Goal: Task Accomplishment & Management: Complete application form

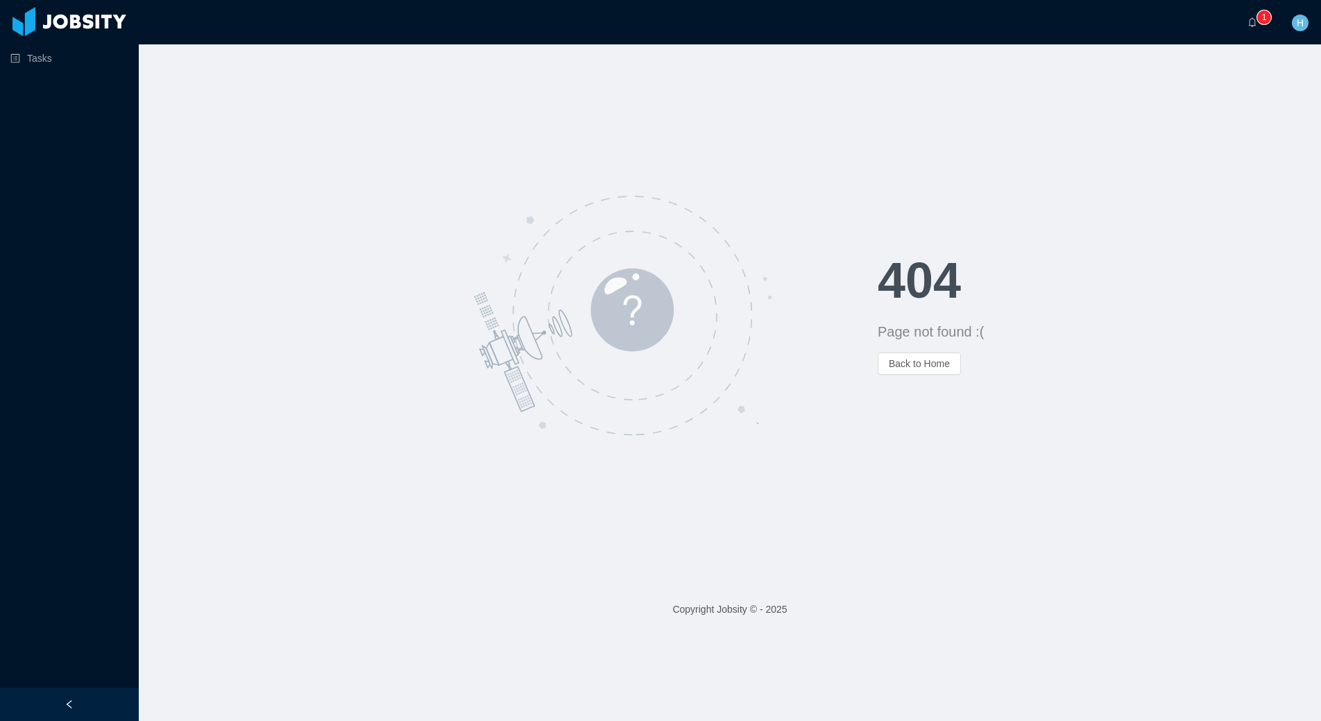
click at [238, 241] on div at bounding box center [508, 315] width 739 height 250
click at [42, 68] on link "Tasks" at bounding box center [68, 58] width 117 height 28
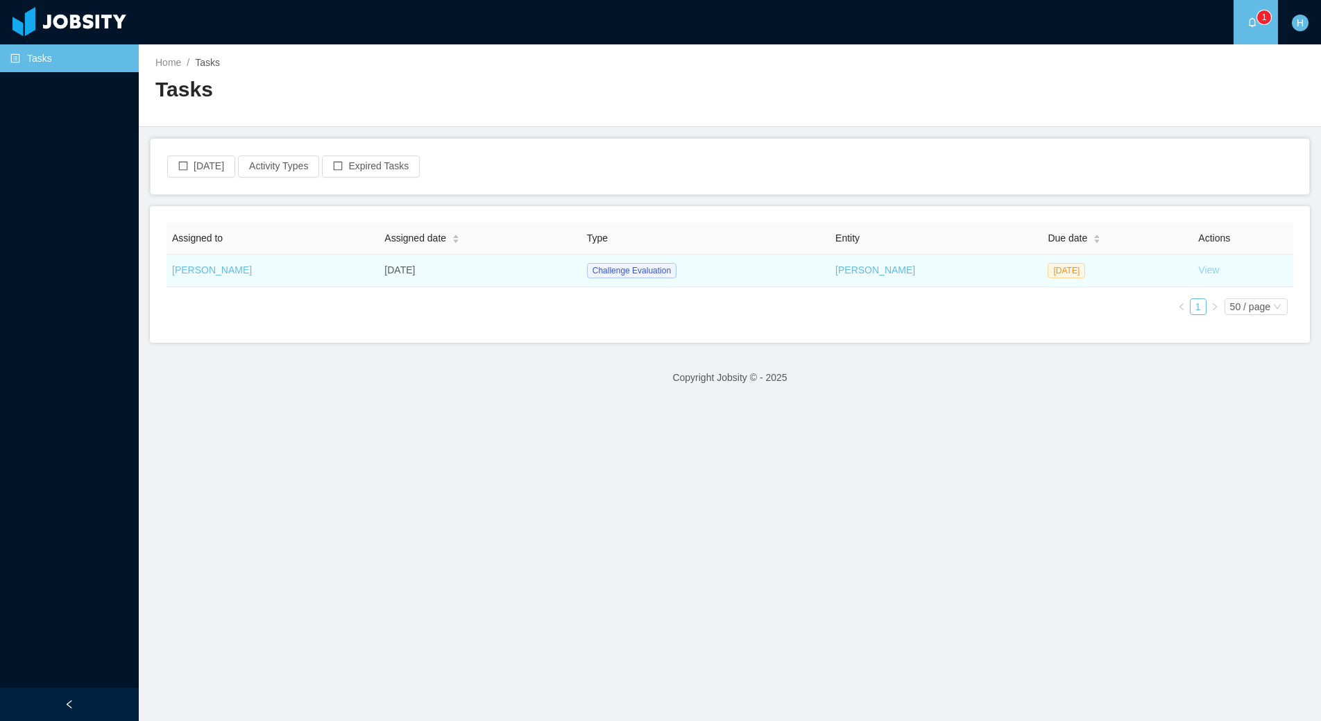
click at [1206, 269] on link "View" at bounding box center [1209, 269] width 21 height 11
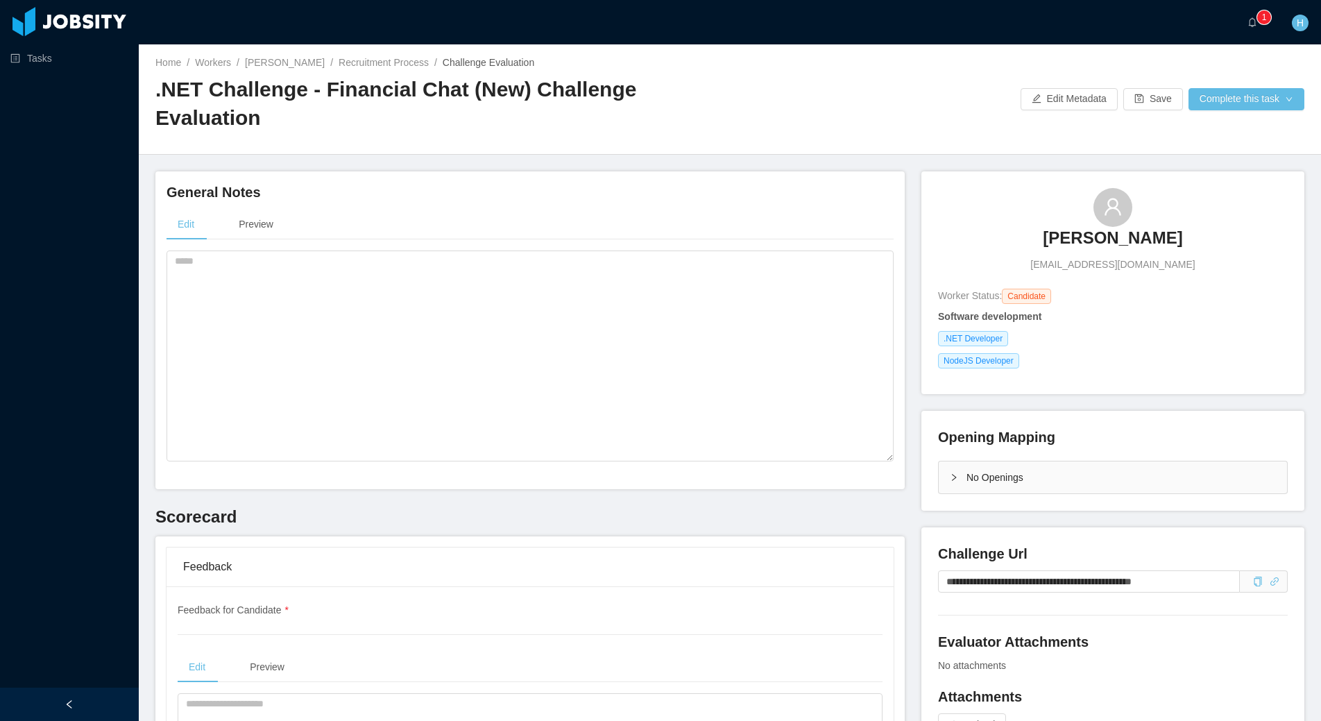
scroll to position [93, 0]
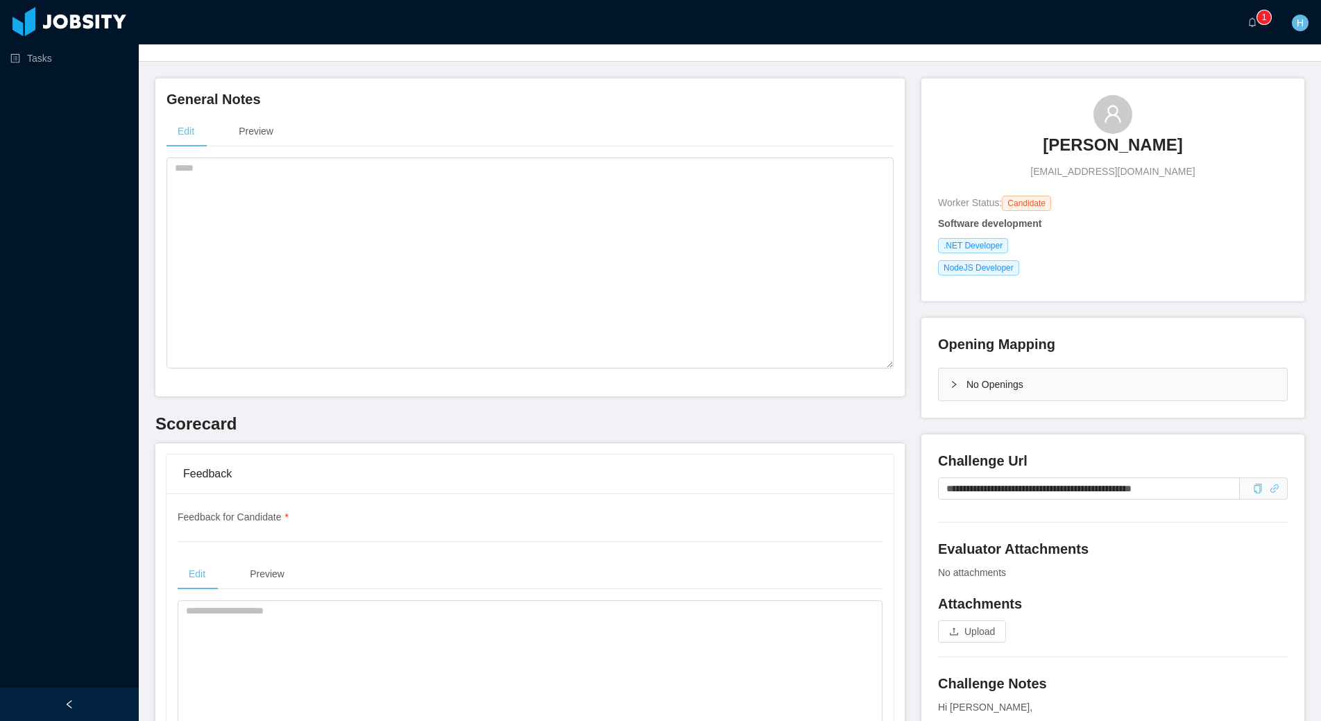
click at [1261, 478] on span at bounding box center [1264, 489] width 48 height 22
click at [1270, 484] on icon "icon: link" at bounding box center [1275, 489] width 10 height 10
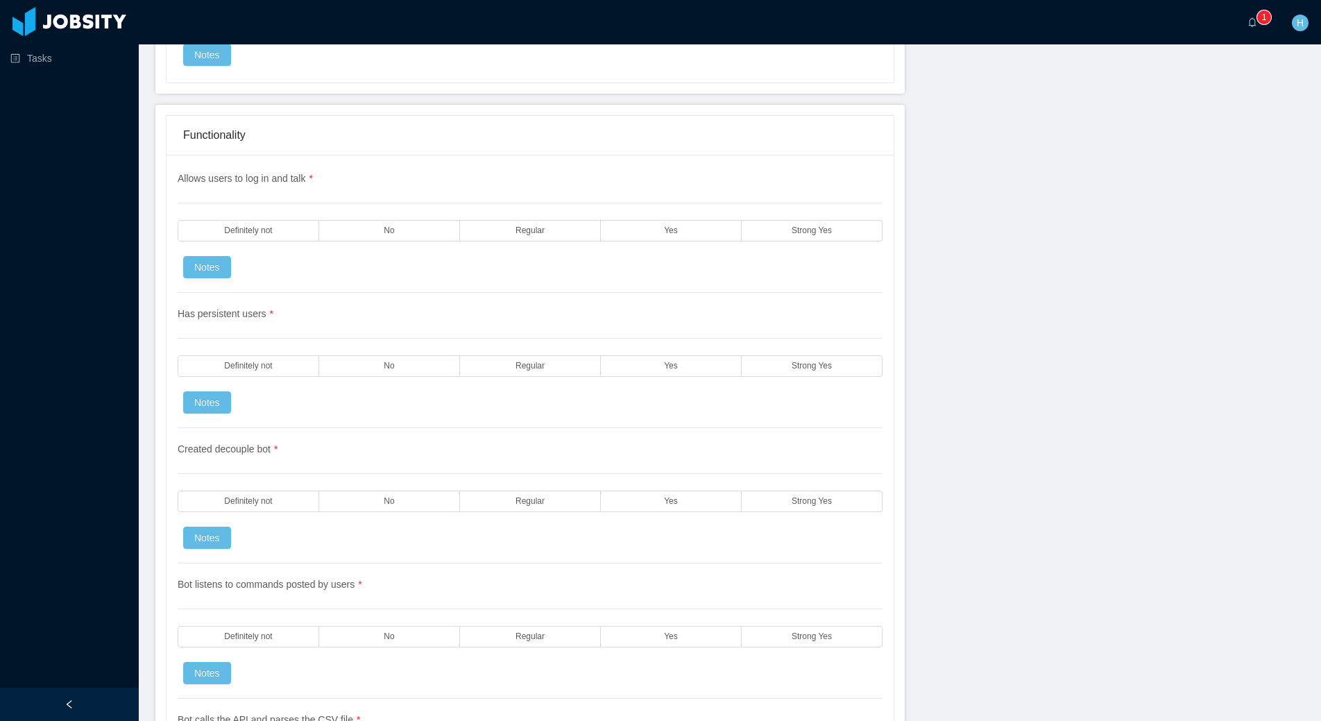
scroll to position [2356, 0]
click at [759, 218] on label "Strong Yes" at bounding box center [812, 229] width 141 height 22
click at [792, 360] on span "Strong Yes" at bounding box center [812, 364] width 40 height 9
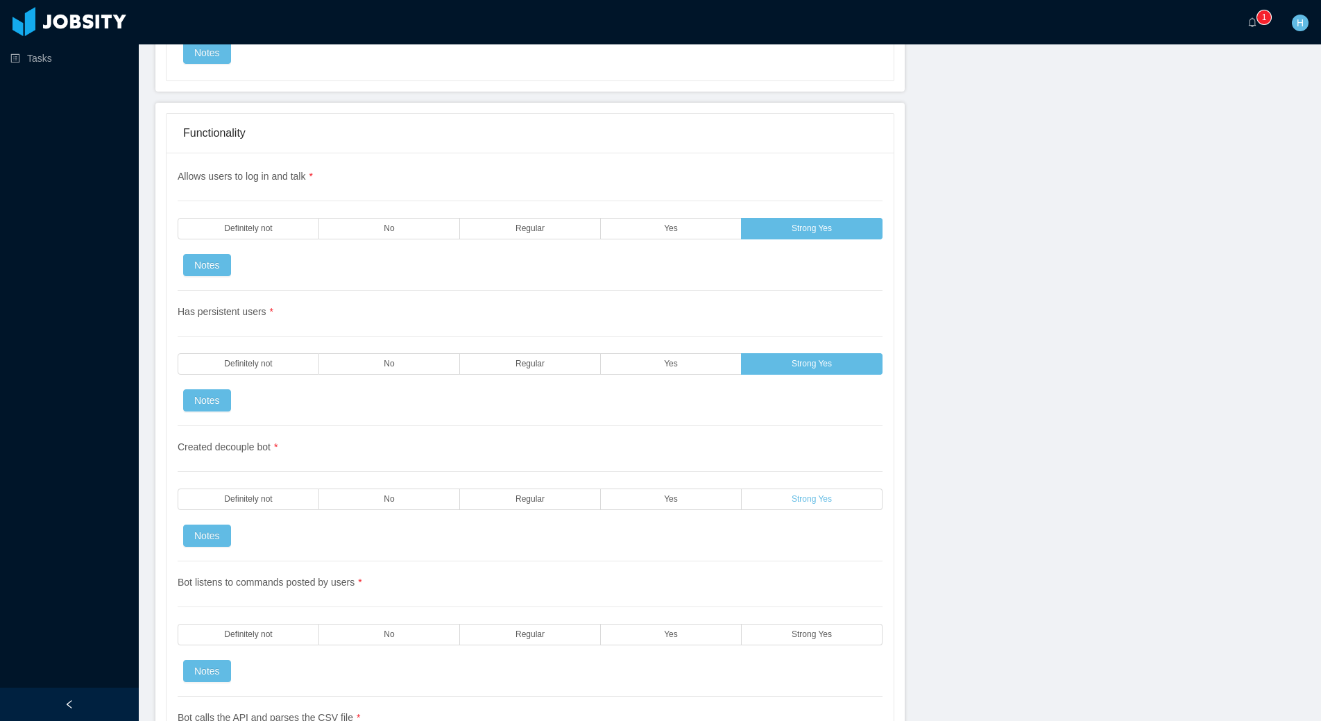
click at [846, 489] on label "Strong Yes" at bounding box center [812, 500] width 141 height 22
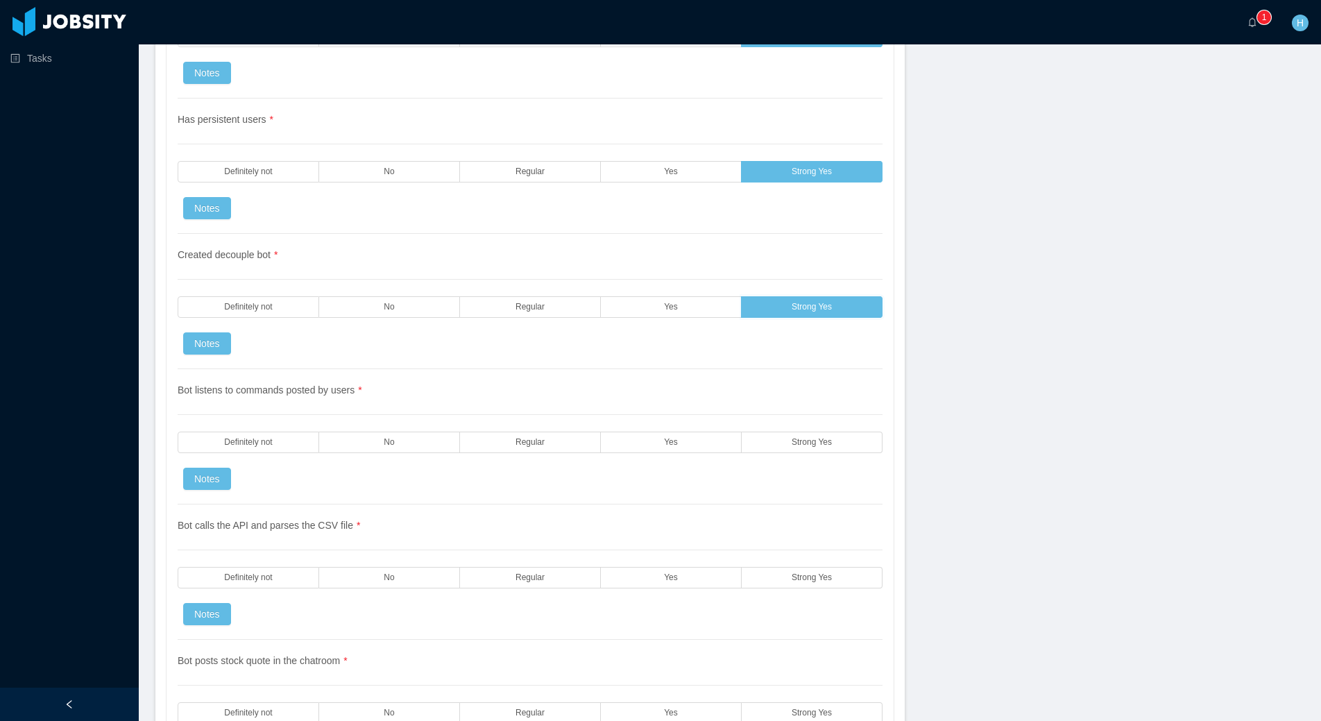
scroll to position [2558, 0]
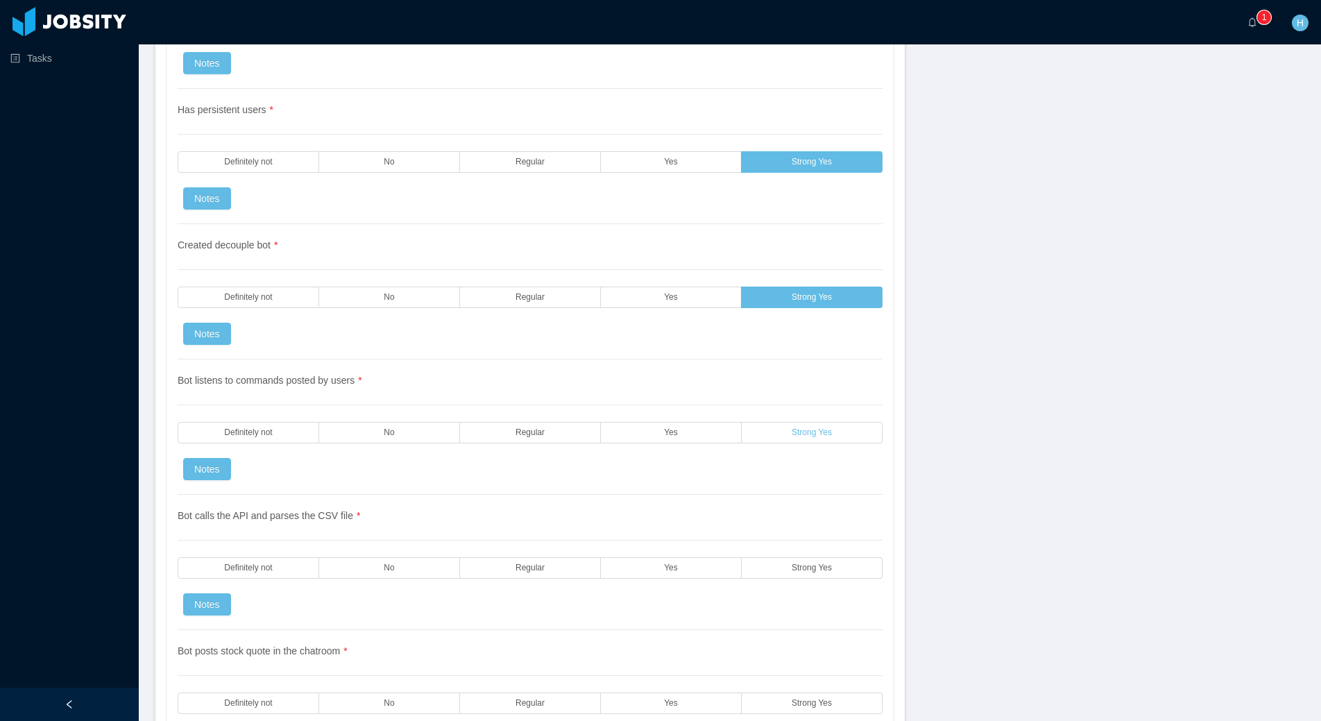
click at [784, 422] on label "Strong Yes" at bounding box center [812, 433] width 141 height 22
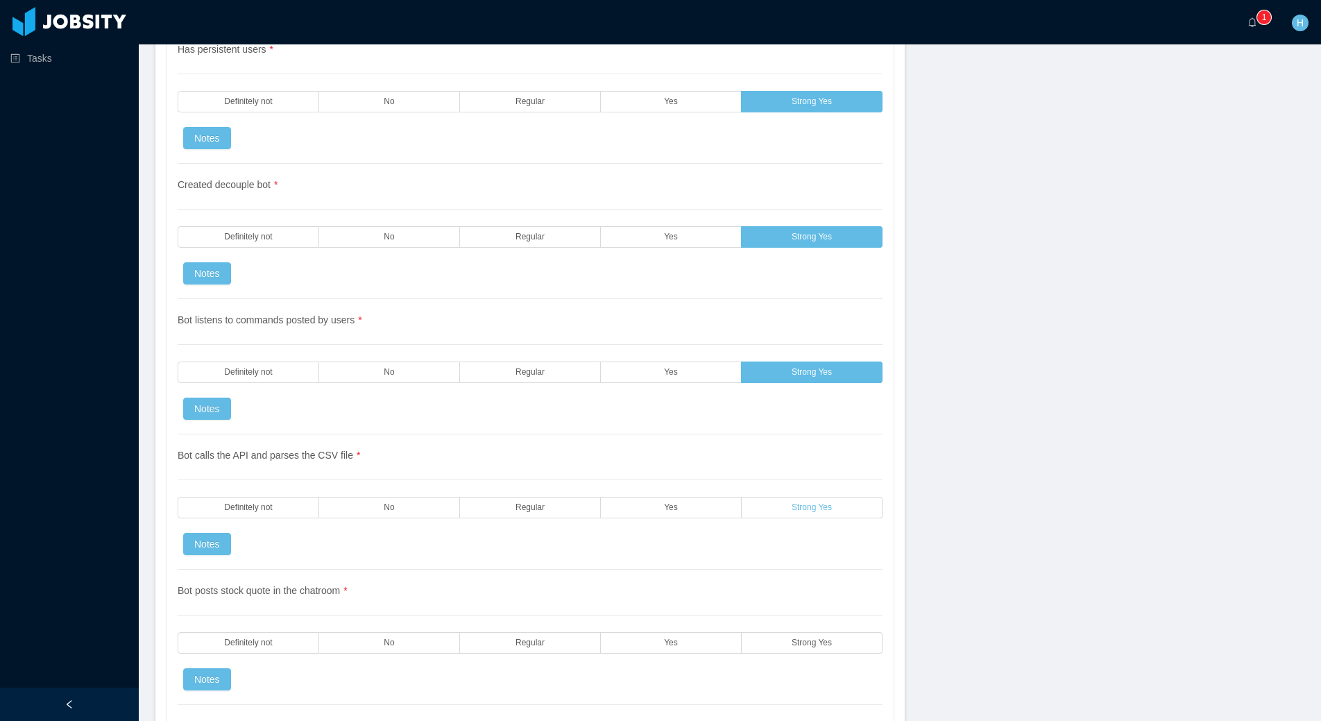
click at [786, 497] on label "Strong Yes" at bounding box center [812, 508] width 141 height 22
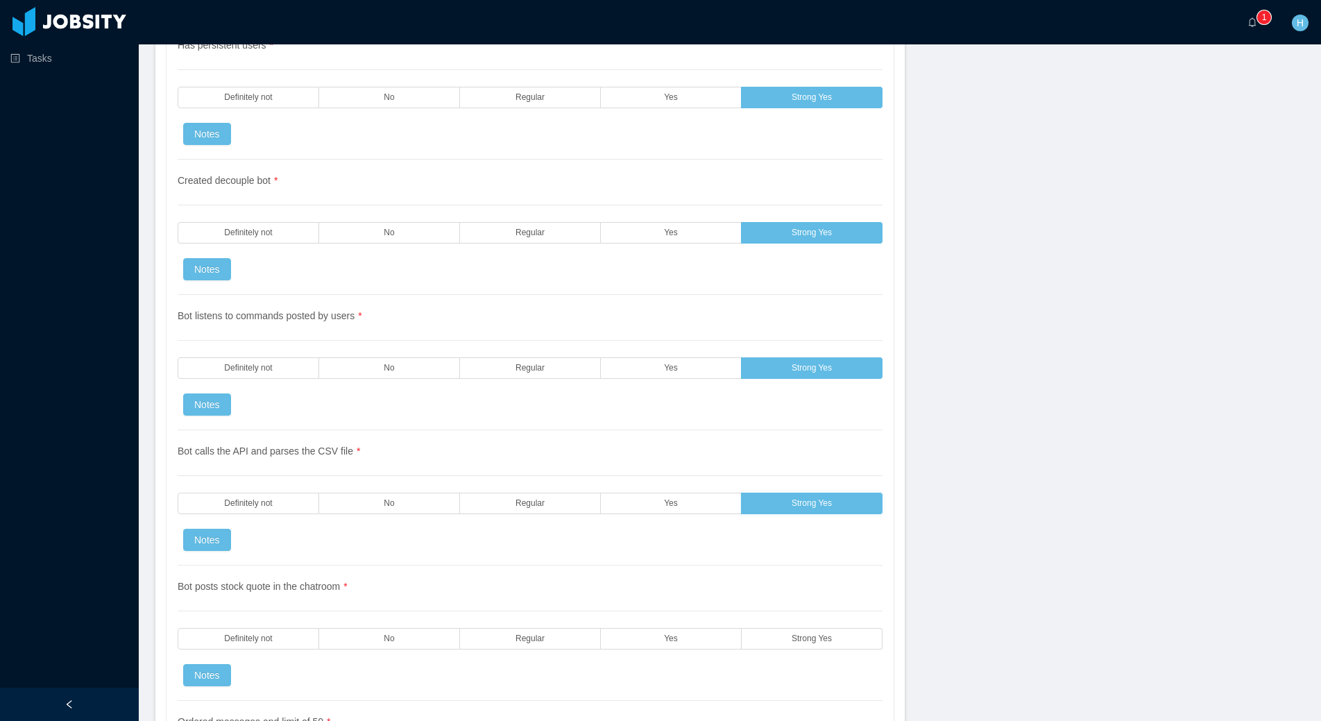
scroll to position [2789, 0]
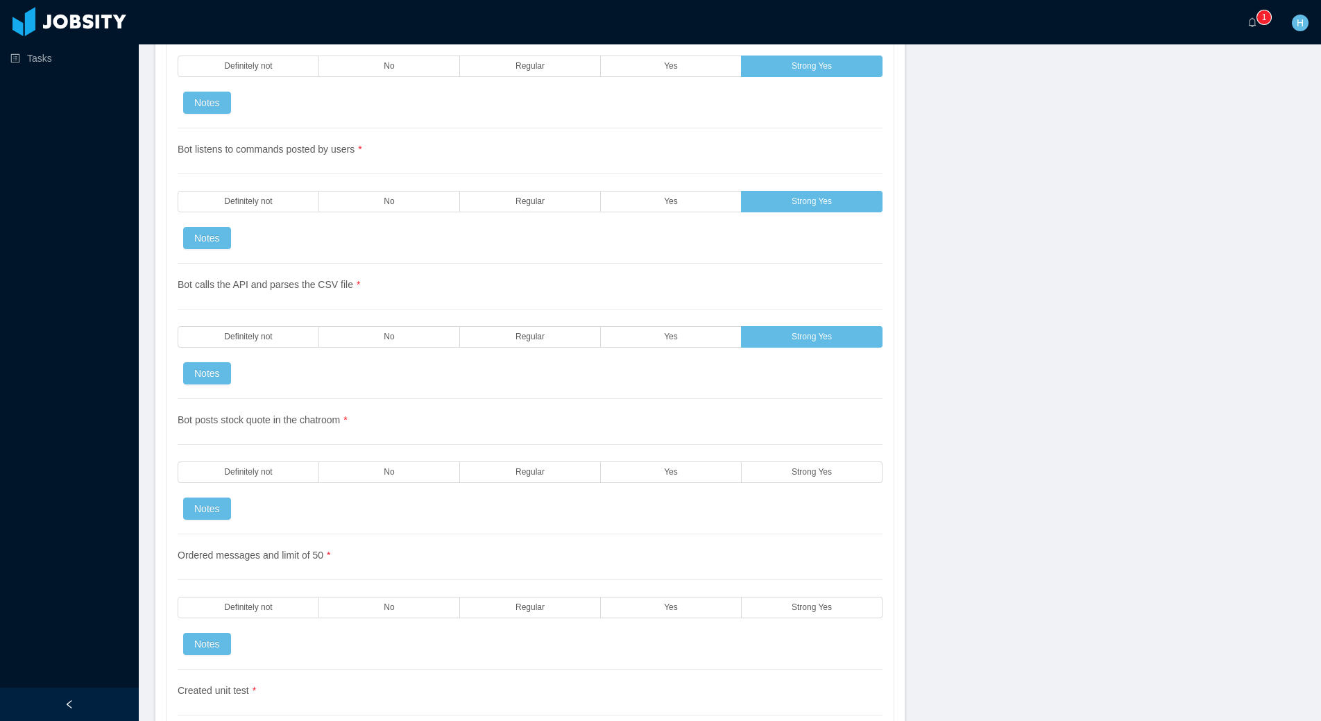
click at [791, 460] on div "Bot posts stock quote in the chatroom * Definitely not No Regular Yes Strong Ye…" at bounding box center [530, 466] width 705 height 135
click at [792, 462] on label "Strong Yes" at bounding box center [812, 473] width 141 height 22
click at [798, 597] on label "Strong Yes" at bounding box center [812, 608] width 141 height 22
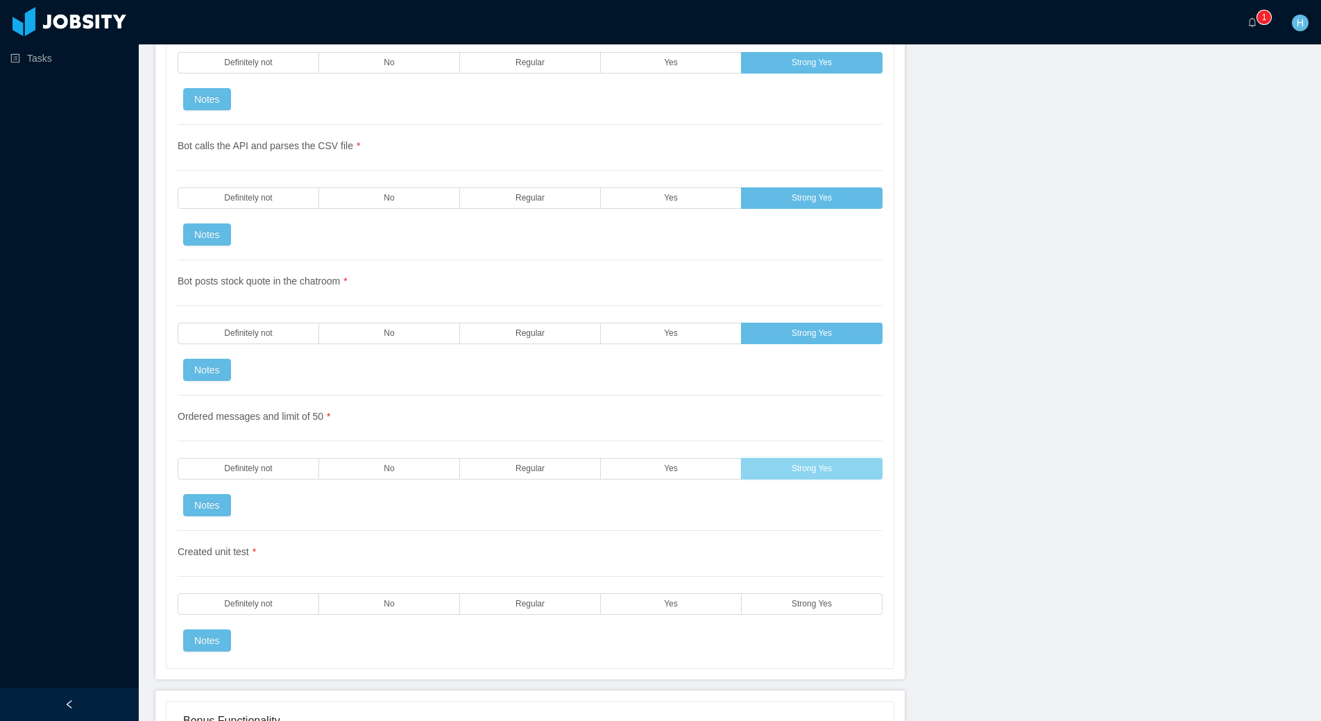
scroll to position [2929, 0]
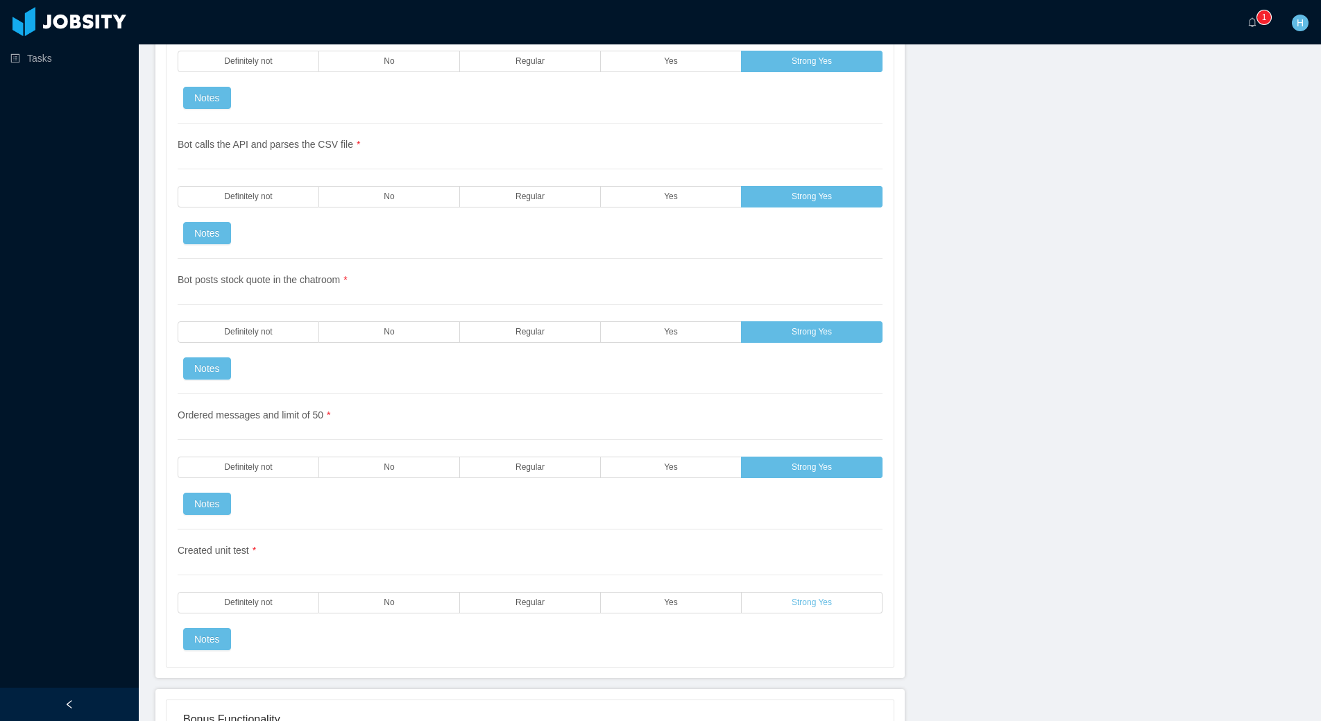
click at [797, 598] on span "Strong Yes" at bounding box center [812, 602] width 40 height 9
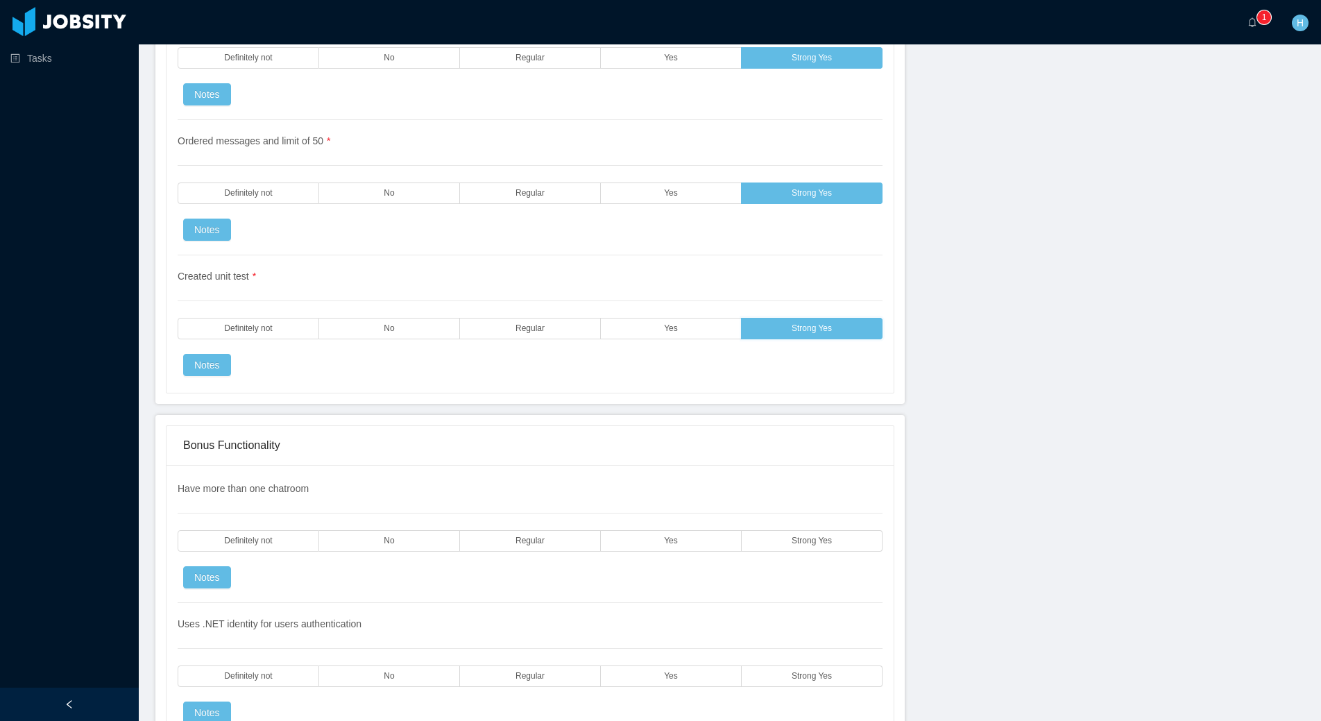
scroll to position [3302, 0]
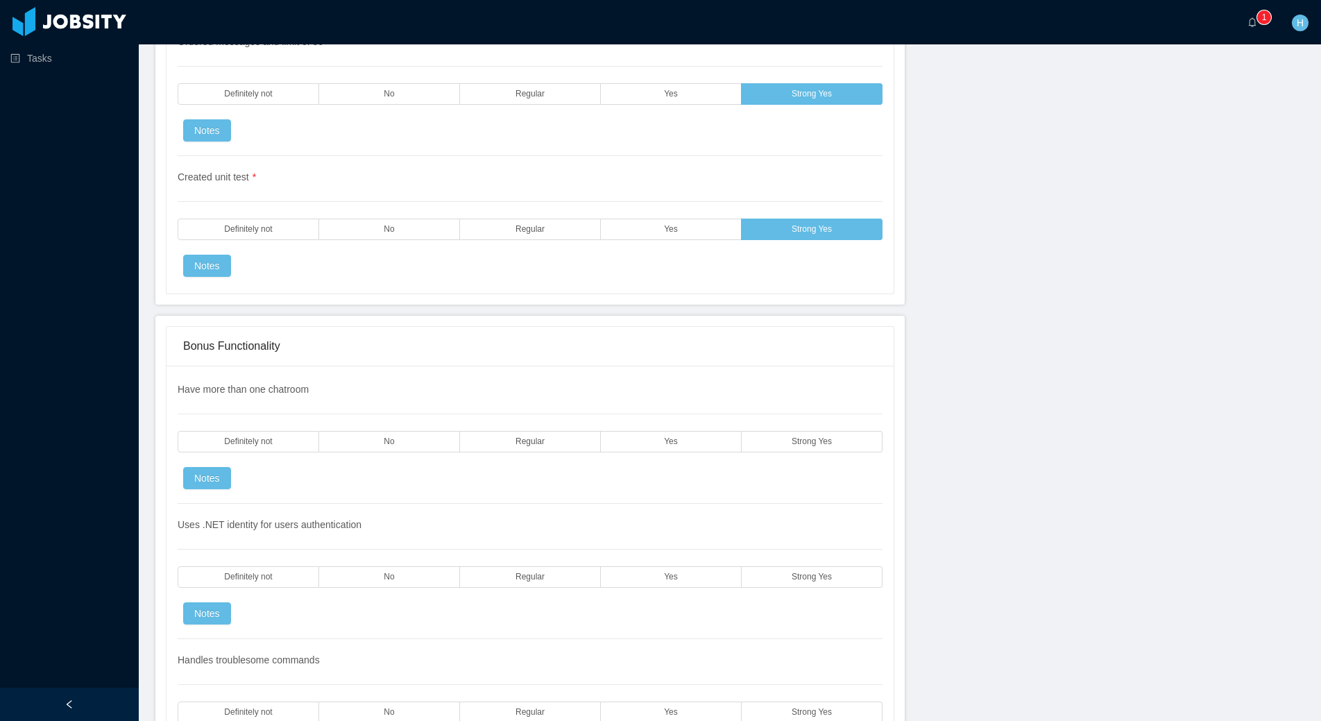
click at [791, 400] on div "Have more than one chatroom Definitely not No Regular Yes Strong Yes Notes" at bounding box center [530, 442] width 705 height 121
click at [791, 431] on label "Strong Yes" at bounding box center [812, 442] width 141 height 22
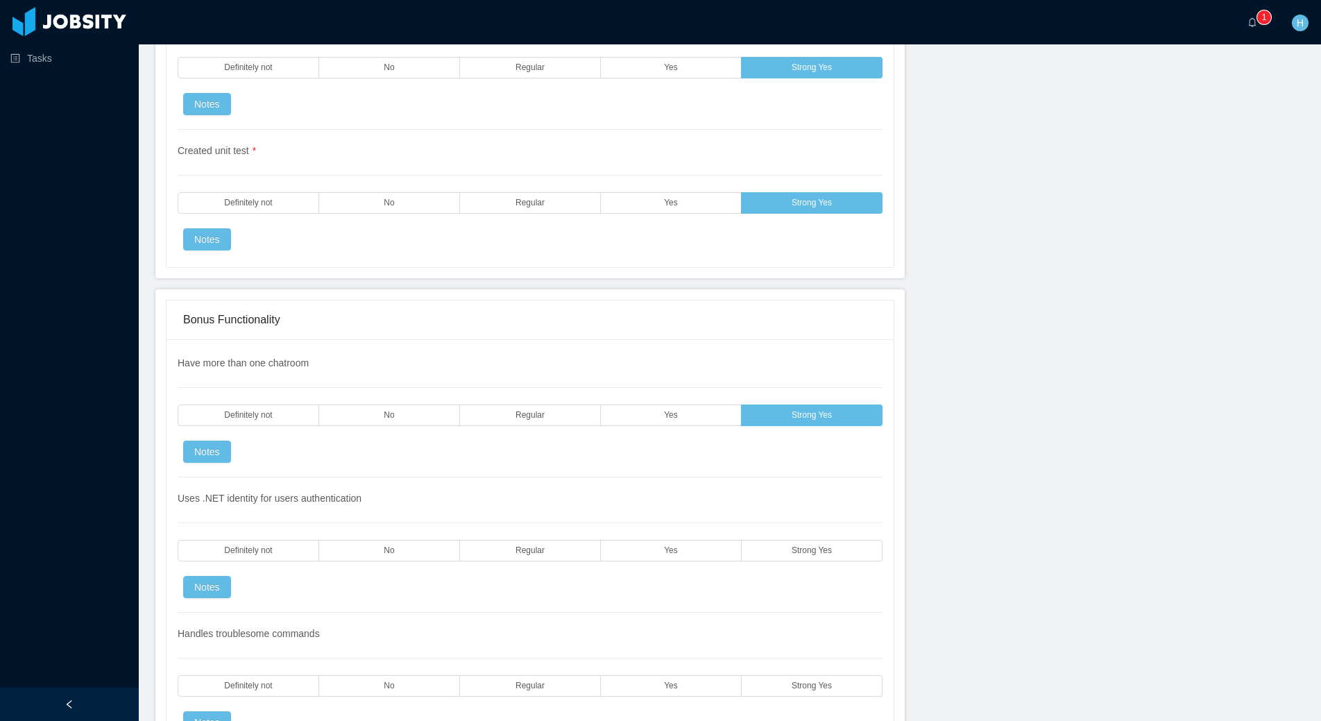
scroll to position [3331, 0]
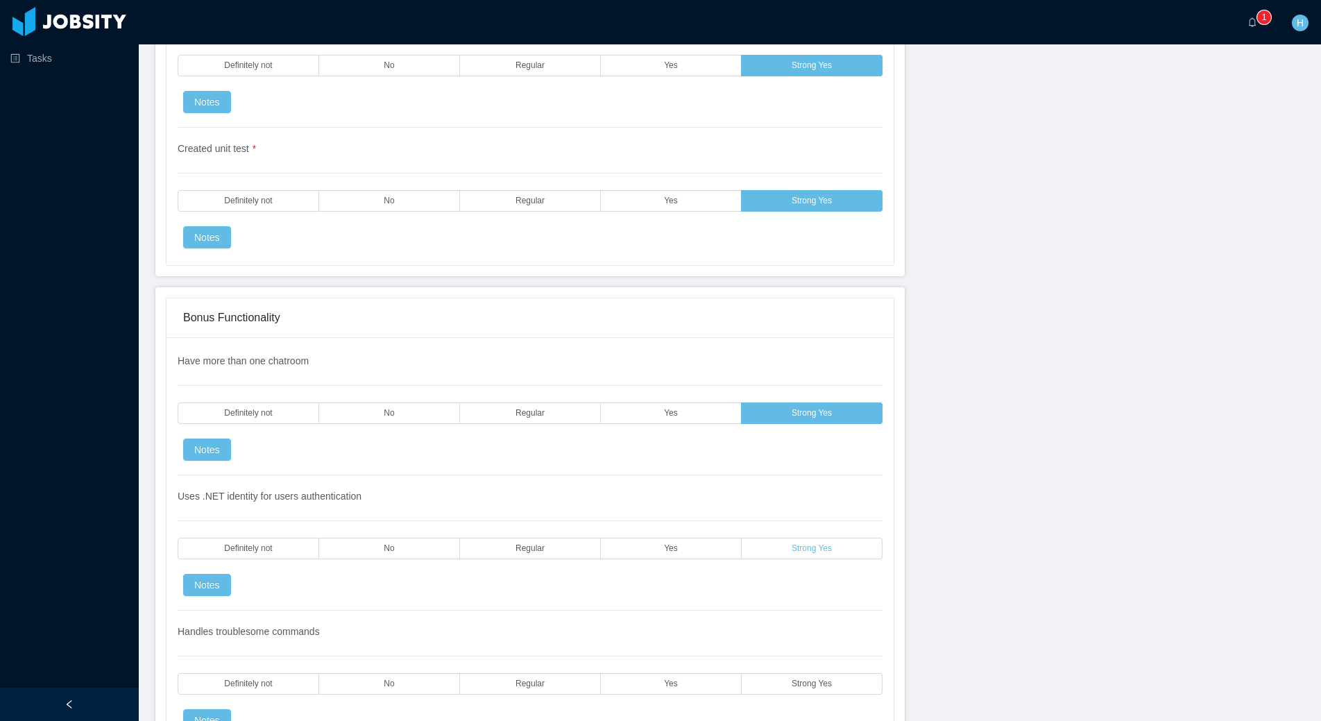
click at [774, 538] on label "Strong Yes" at bounding box center [812, 549] width 141 height 22
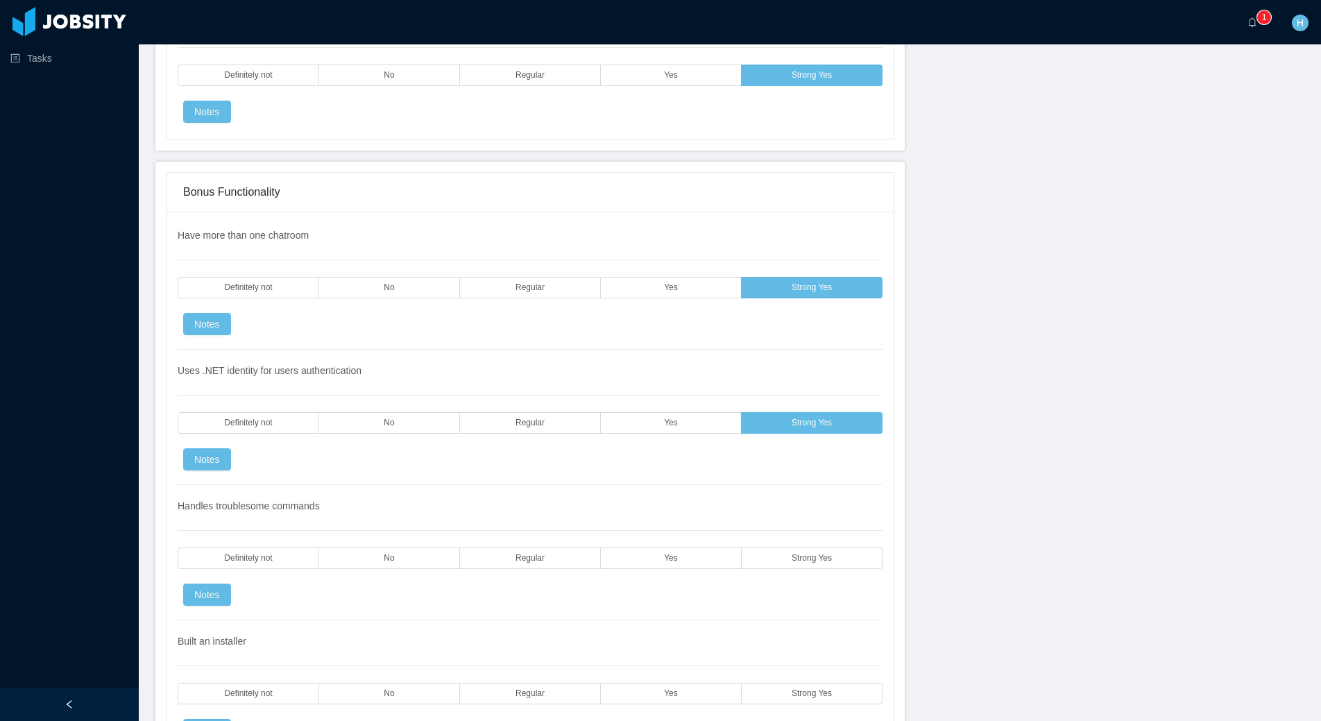
scroll to position [3623, 0]
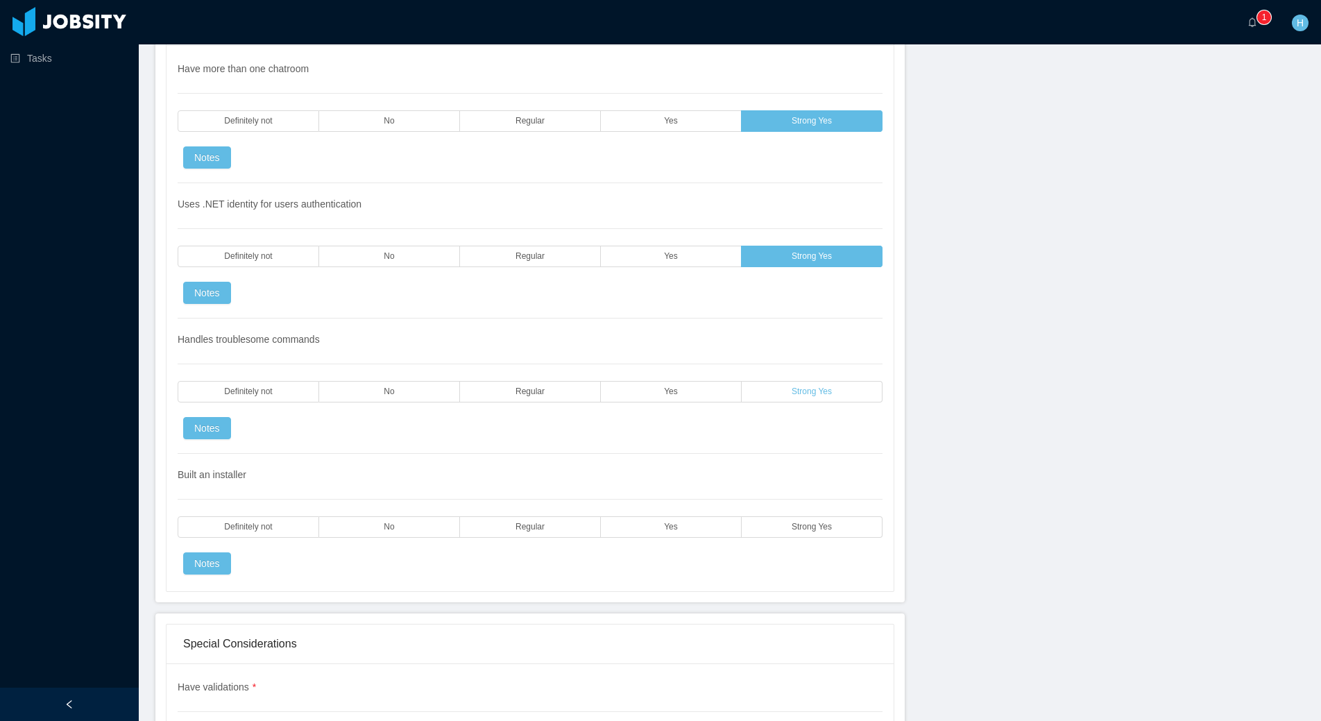
click at [785, 381] on label "Strong Yes" at bounding box center [812, 392] width 141 height 22
click at [226, 516] on label "Definitely not" at bounding box center [249, 527] width 142 height 22
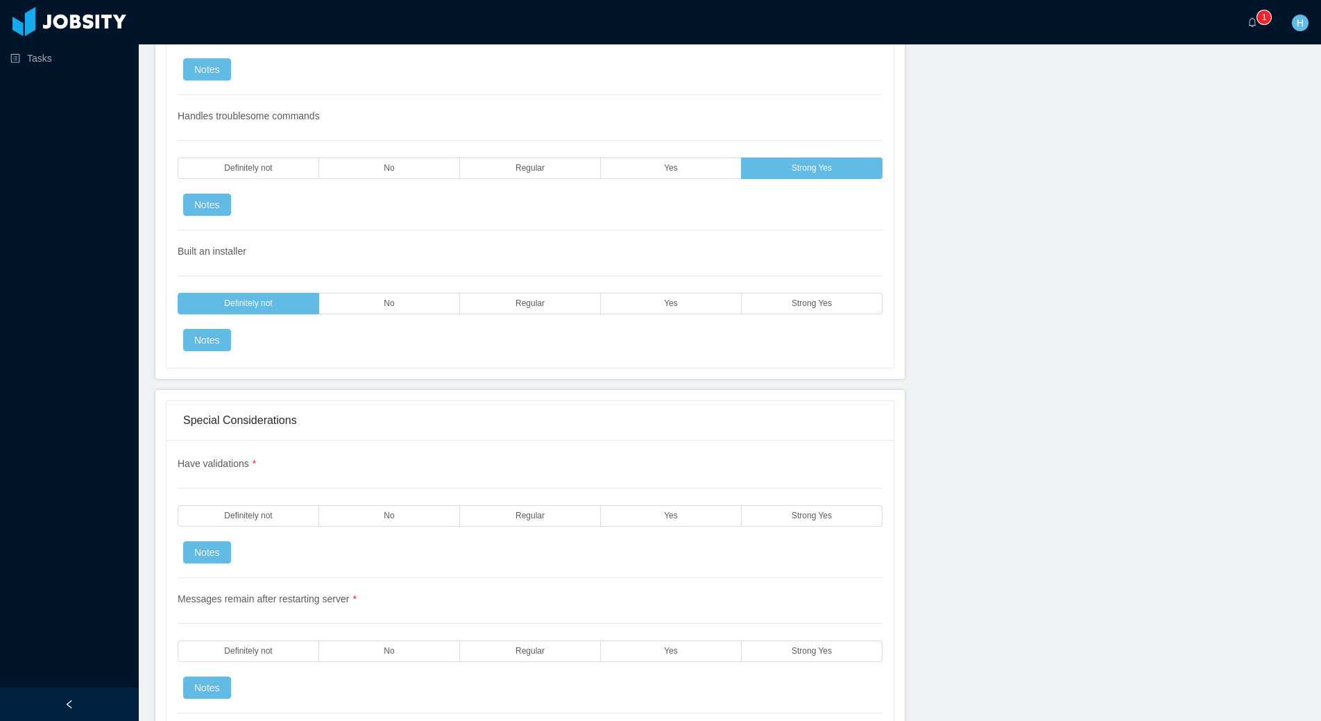
scroll to position [3999, 0]
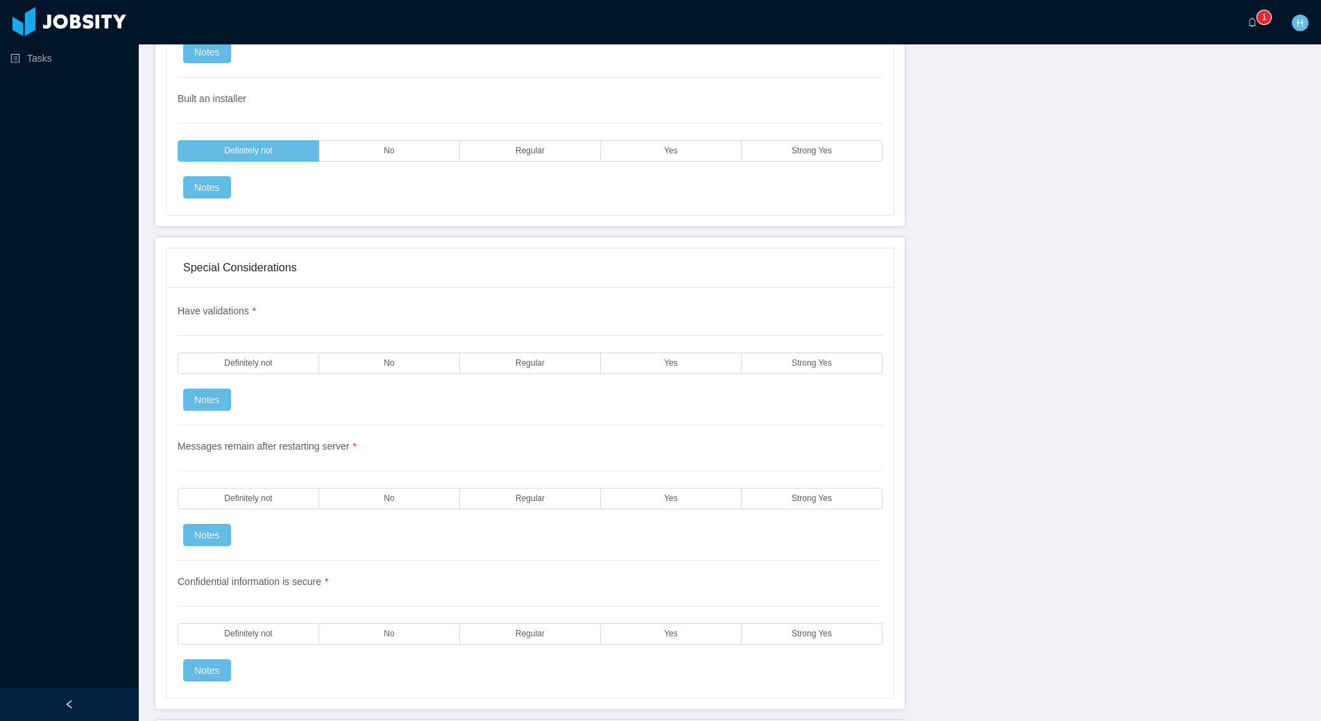
click at [45, 307] on div "Tasks" at bounding box center [69, 327] width 139 height 654
drag, startPoint x: 54, startPoint y: 225, endPoint x: 6, endPoint y: 225, distance: 48.6
click at [55, 225] on div "Tasks" at bounding box center [69, 327] width 139 height 654
click at [537, 353] on label "Regular" at bounding box center [530, 364] width 141 height 22
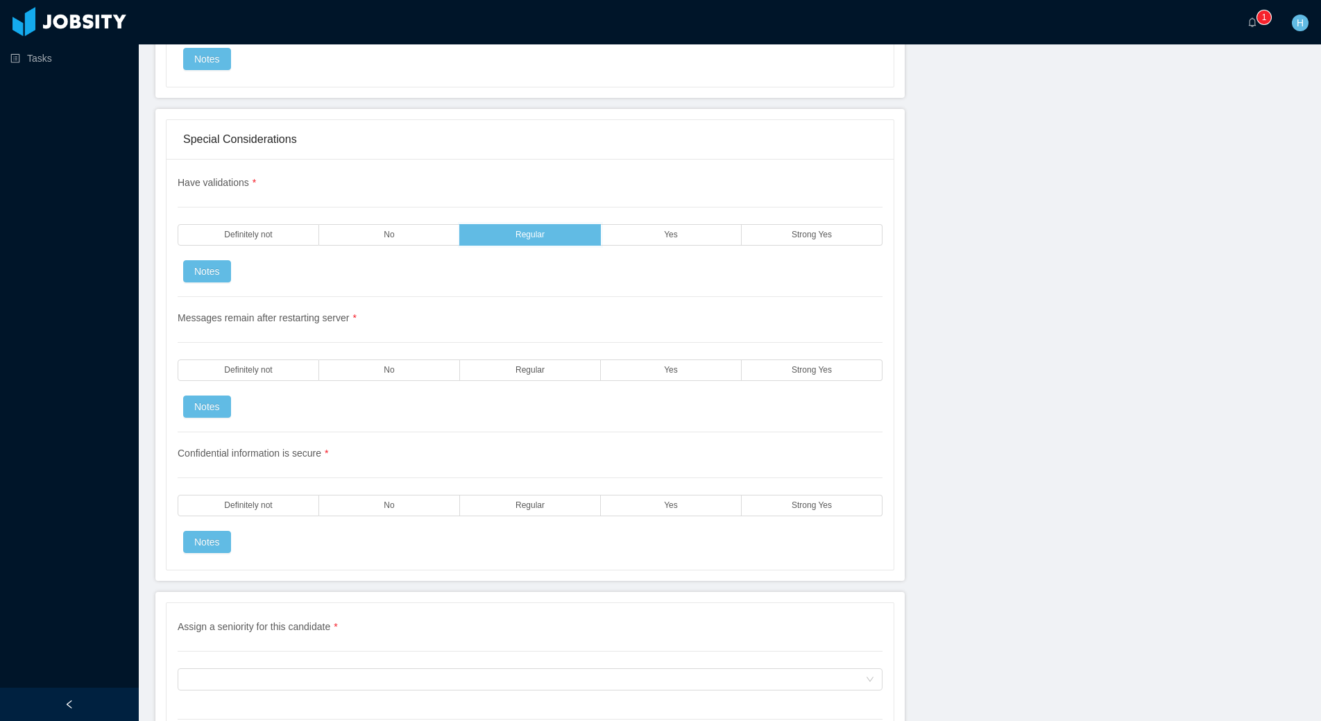
scroll to position [4198, 0]
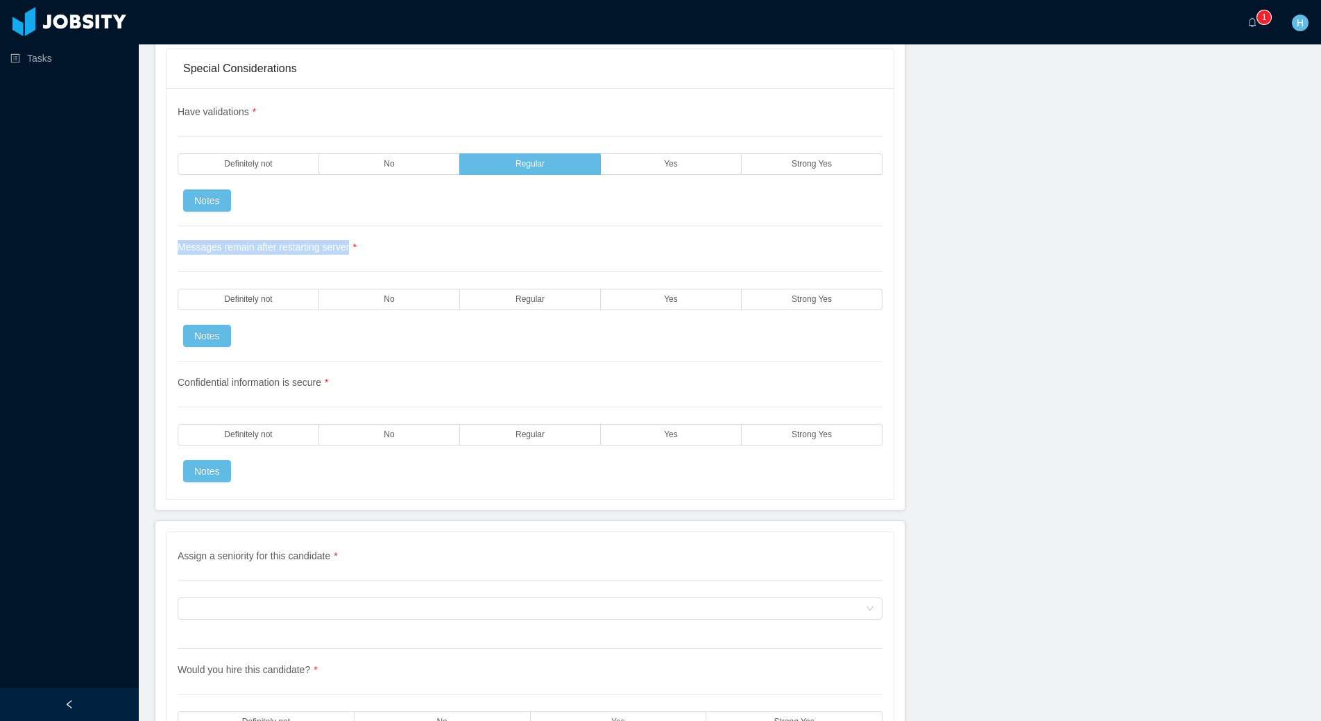
drag, startPoint x: 178, startPoint y: 219, endPoint x: 364, endPoint y: 221, distance: 186.0
click at [357, 242] on span "Messages remain after restarting server *" at bounding box center [267, 247] width 179 height 11
click at [466, 235] on div "Messages remain after restarting server * Definitely not No Regular Yes Strong …" at bounding box center [530, 293] width 705 height 135
drag, startPoint x: 666, startPoint y: 274, endPoint x: 658, endPoint y: 277, distance: 8.8
click at [665, 295] on span "Yes" at bounding box center [671, 299] width 14 height 9
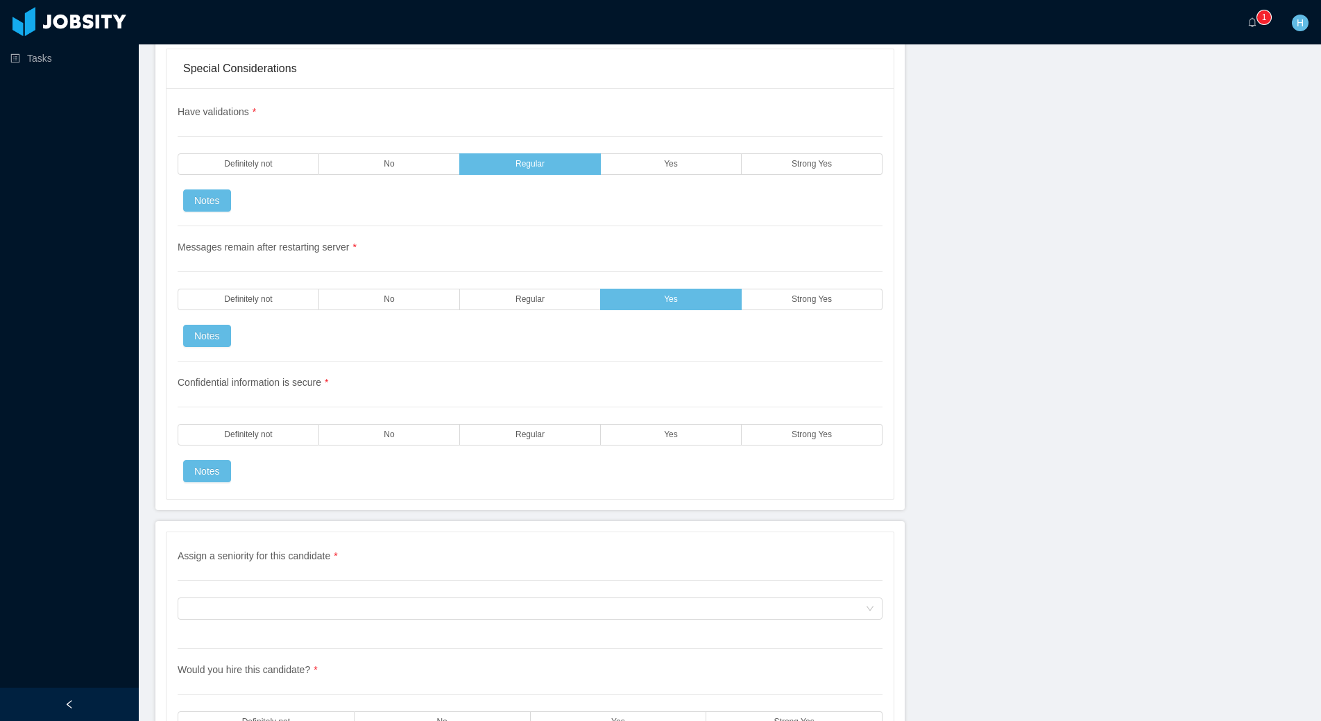
click at [767, 282] on div "Messages remain after restarting server * Definitely not No Regular Yes Strong …" at bounding box center [530, 293] width 705 height 135
click at [770, 289] on label "Strong Yes" at bounding box center [812, 300] width 141 height 22
click at [835, 424] on label "Strong Yes" at bounding box center [812, 435] width 141 height 22
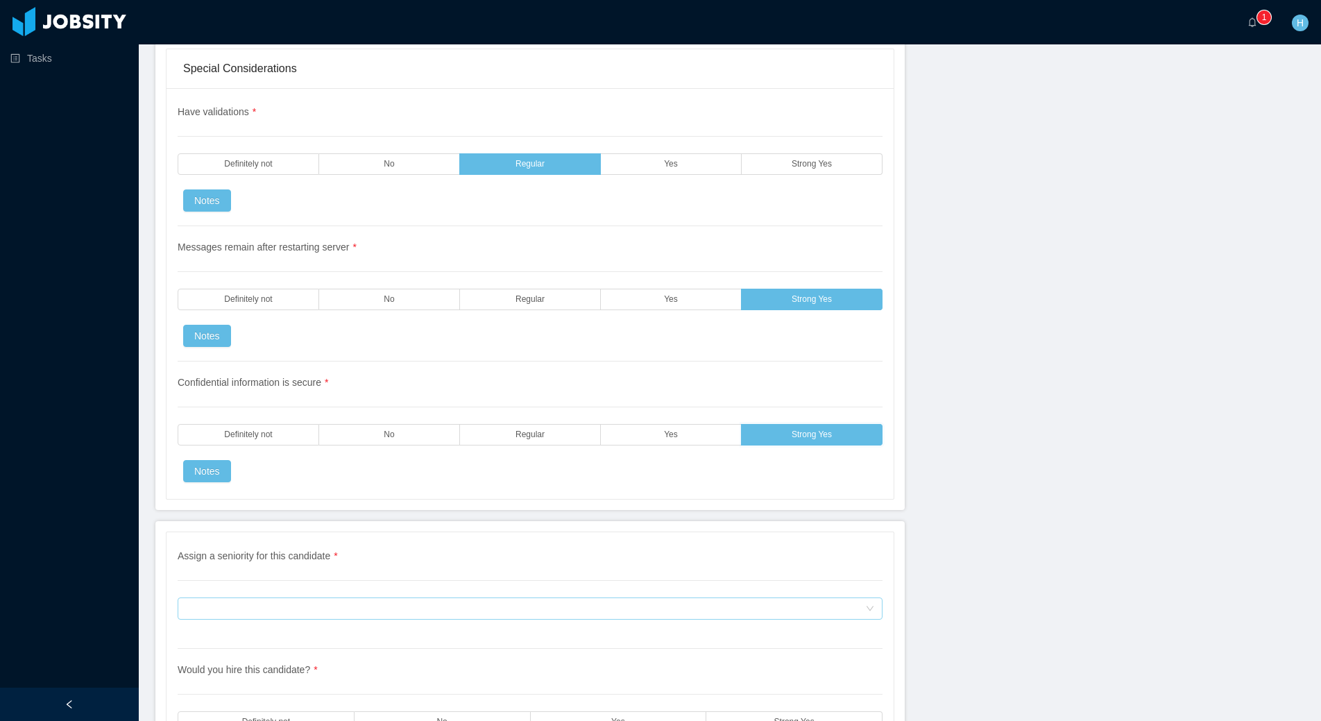
scroll to position [4289, 0]
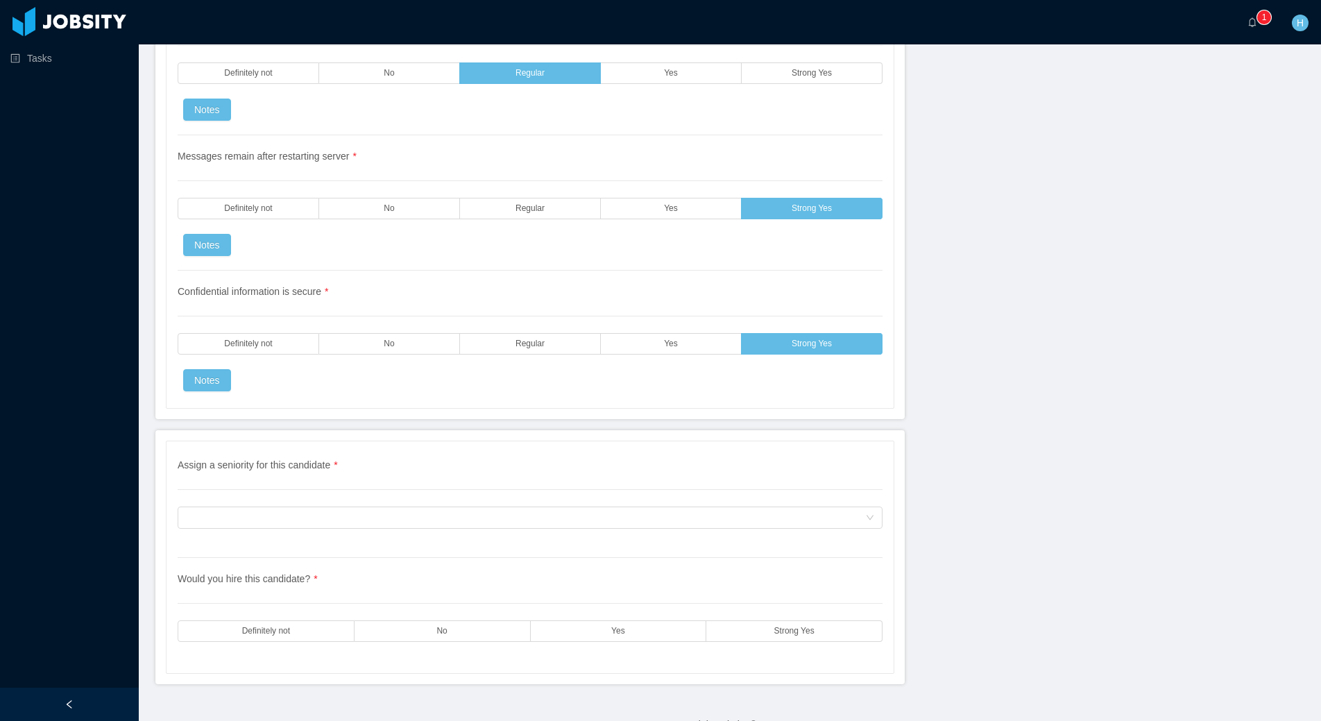
click at [641, 477] on div "Assign a seniority for this candidate * Assign a seniority for this candidate" at bounding box center [530, 508] width 705 height 100
click at [636, 507] on div "Assign a seniority for this candidate" at bounding box center [525, 517] width 679 height 21
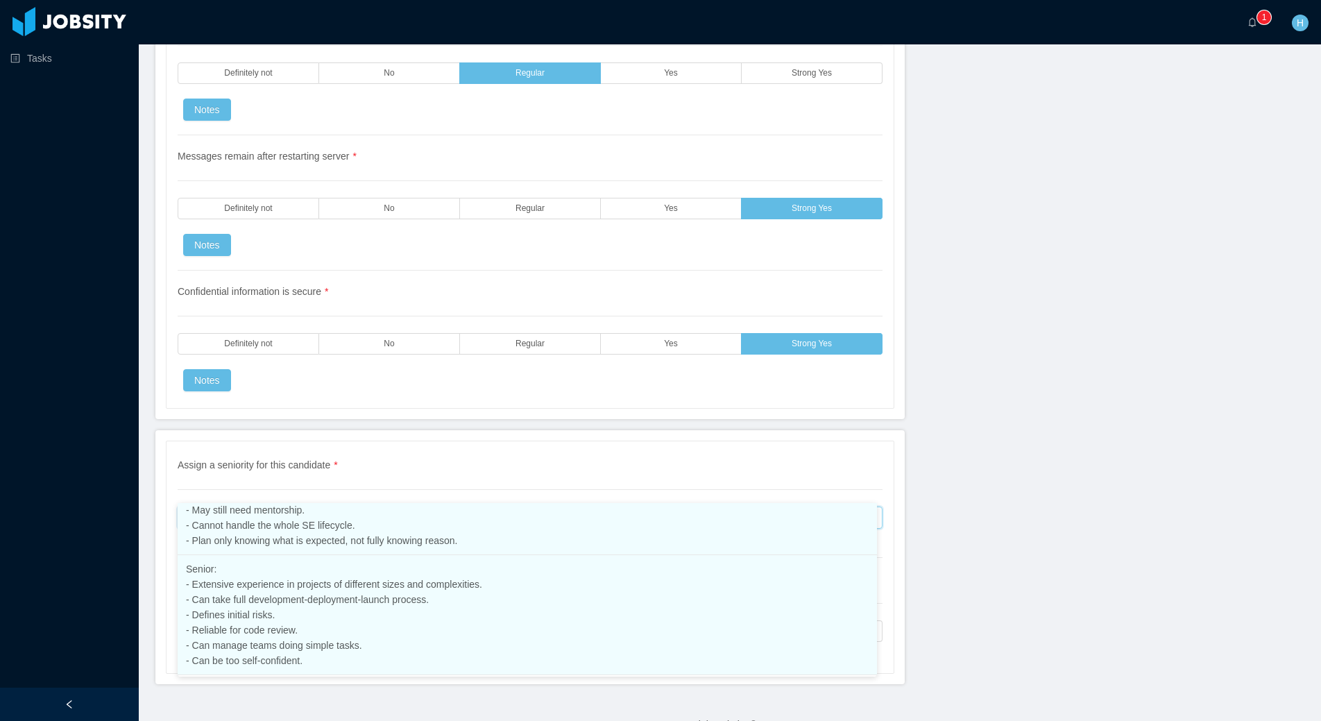
scroll to position [293, 0]
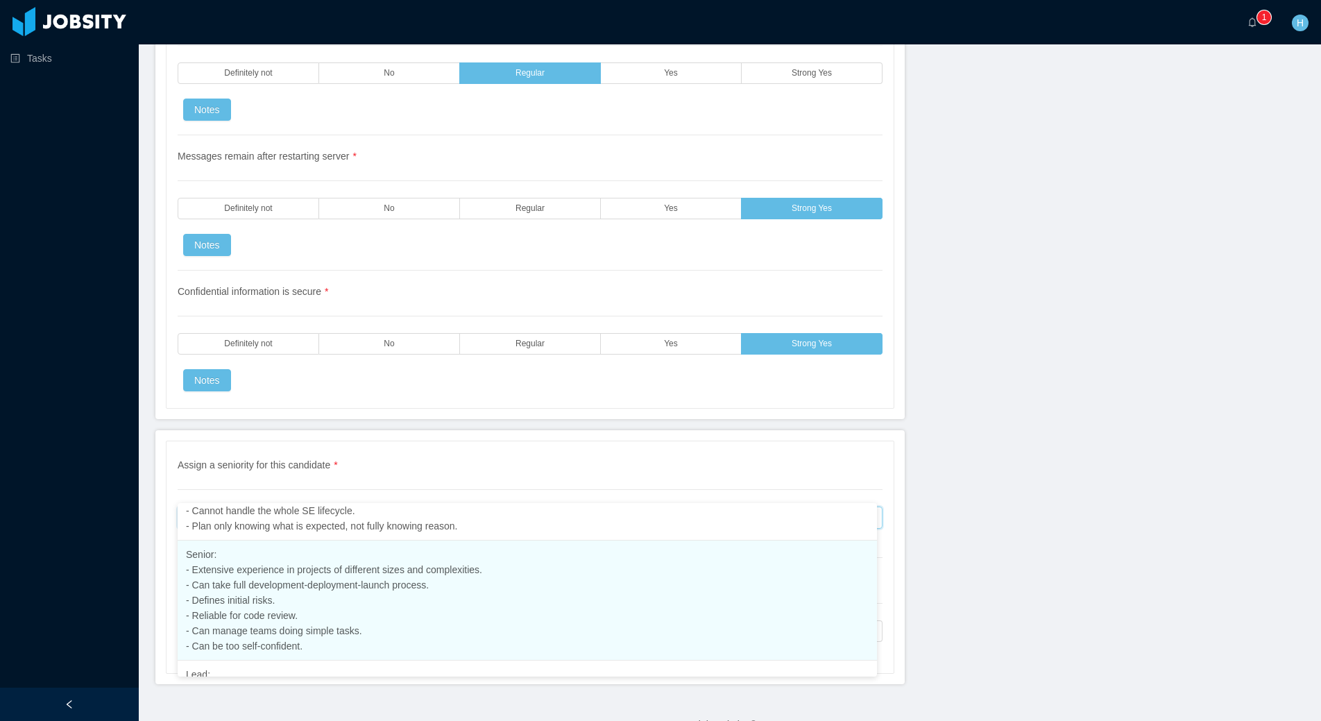
click at [252, 613] on span "Senior: - Extensive experience in projects of different sizes and complexities.…" at bounding box center [334, 600] width 296 height 103
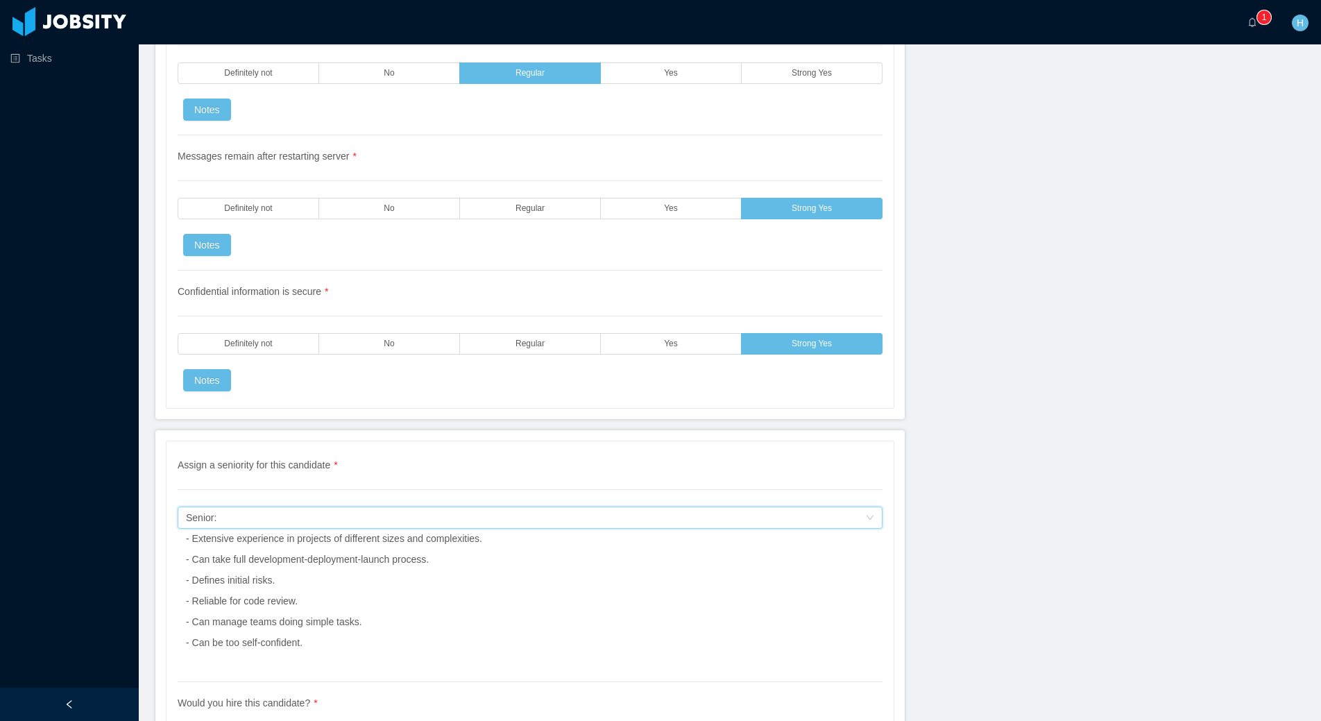
scroll to position [4413, 0]
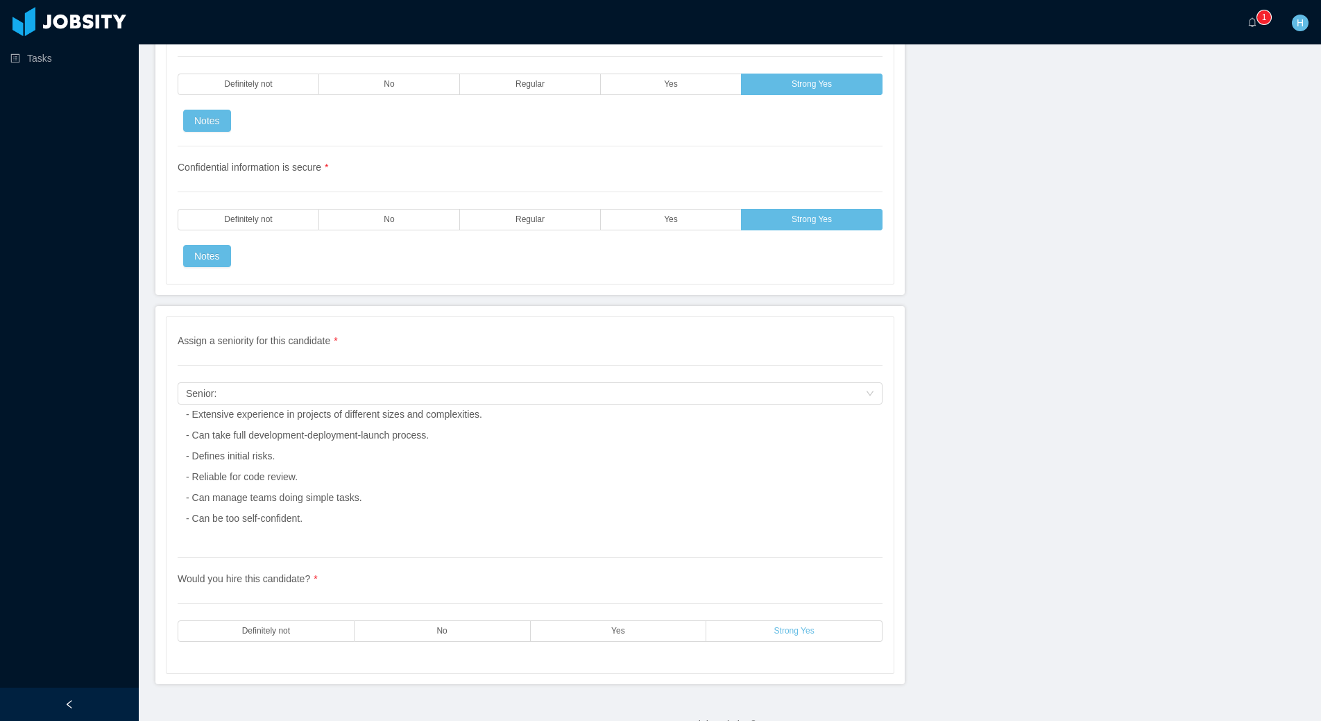
click at [815, 620] on label "Strong Yes" at bounding box center [795, 631] width 176 height 22
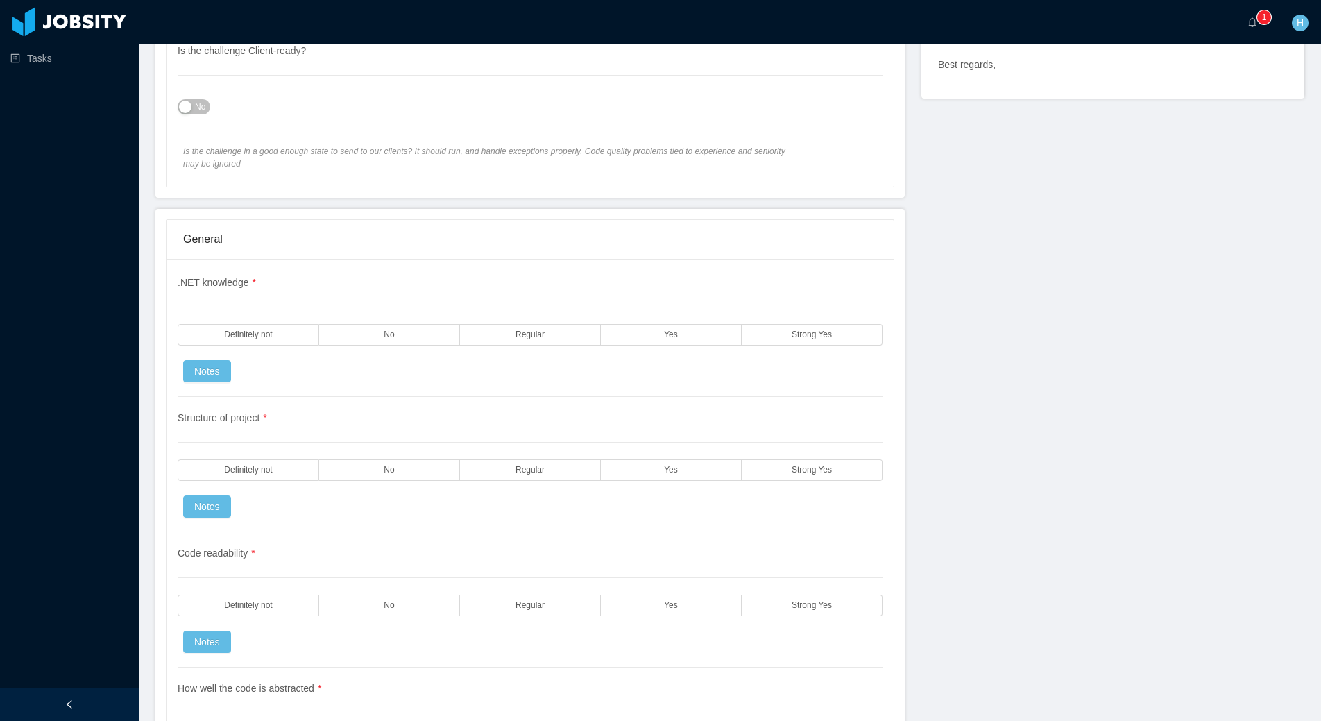
scroll to position [954, 0]
click at [811, 295] on div ".NET knowledge * Definitely not No Regular Yes Strong Yes Notes" at bounding box center [530, 336] width 705 height 121
click at [798, 319] on div ".NET knowledge * Definitely not No Regular Yes Strong Yes Notes" at bounding box center [530, 336] width 705 height 121
click at [819, 331] on span "Strong Yes" at bounding box center [812, 335] width 40 height 9
click at [784, 460] on label "Strong Yes" at bounding box center [812, 471] width 141 height 22
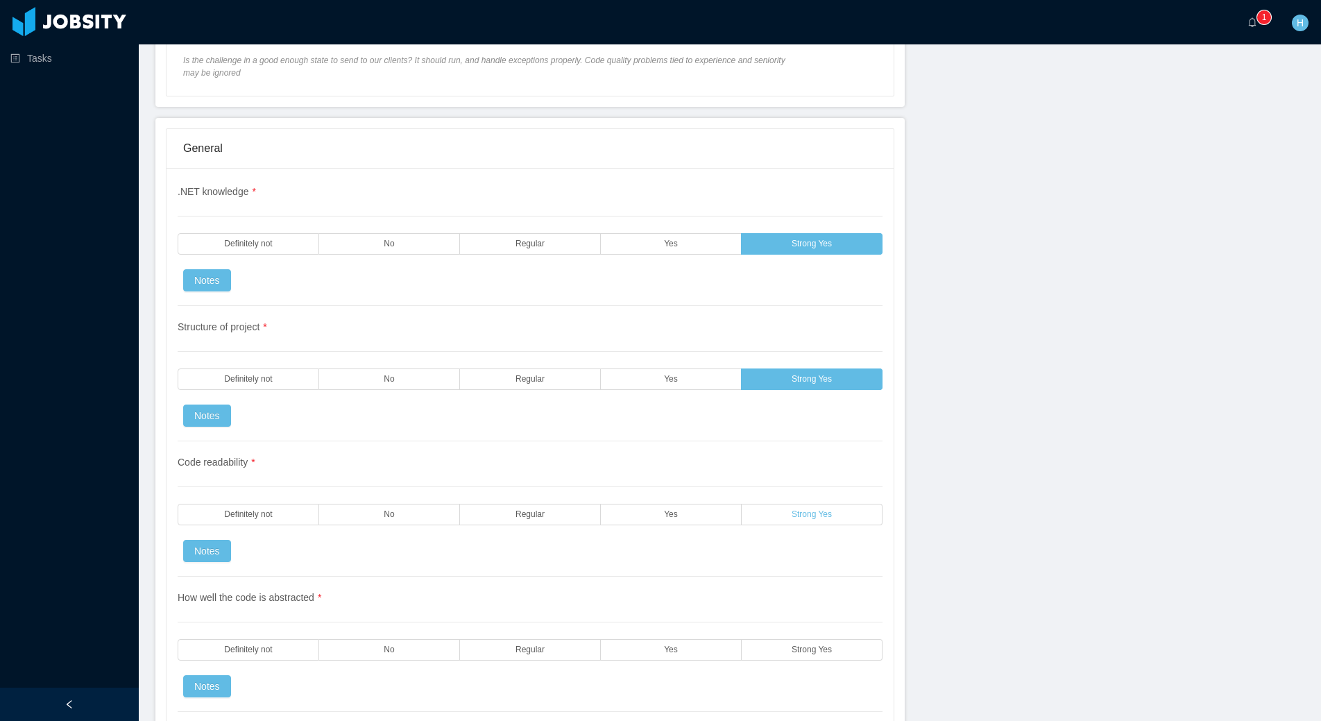
click at [806, 504] on label "Strong Yes" at bounding box center [812, 515] width 141 height 22
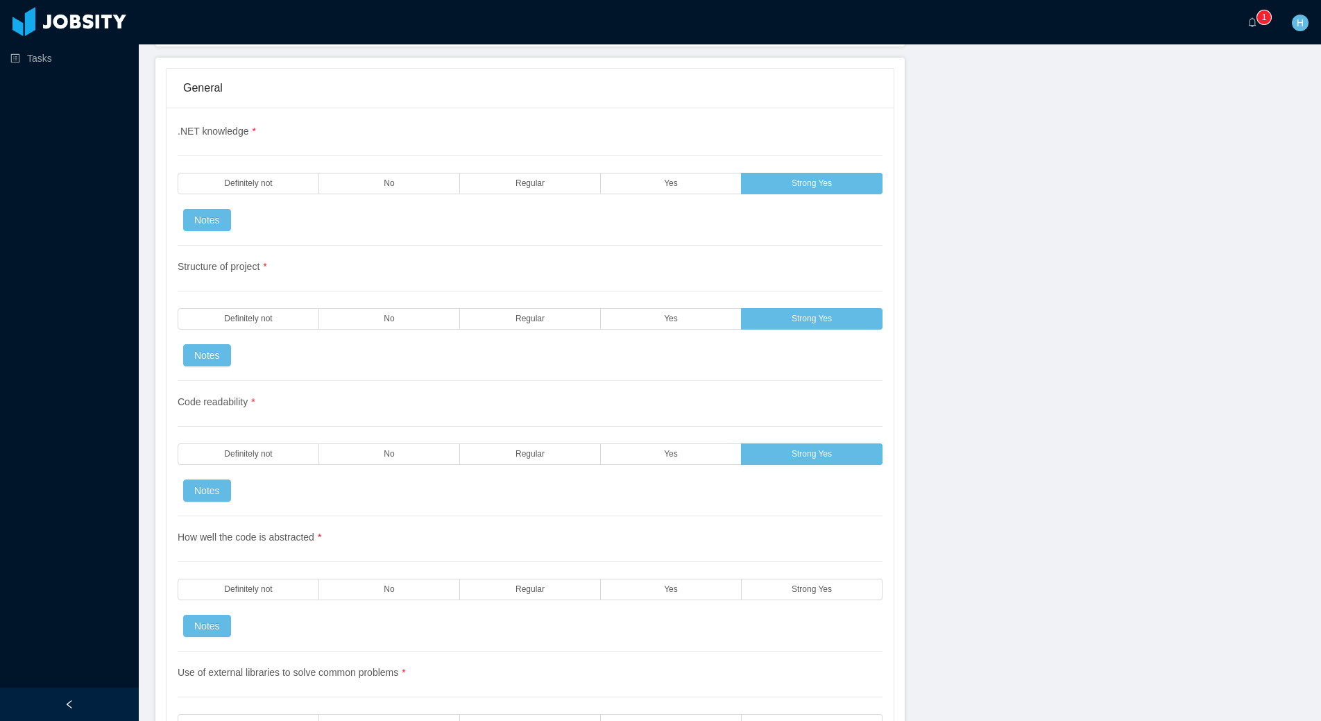
scroll to position [1135, 0]
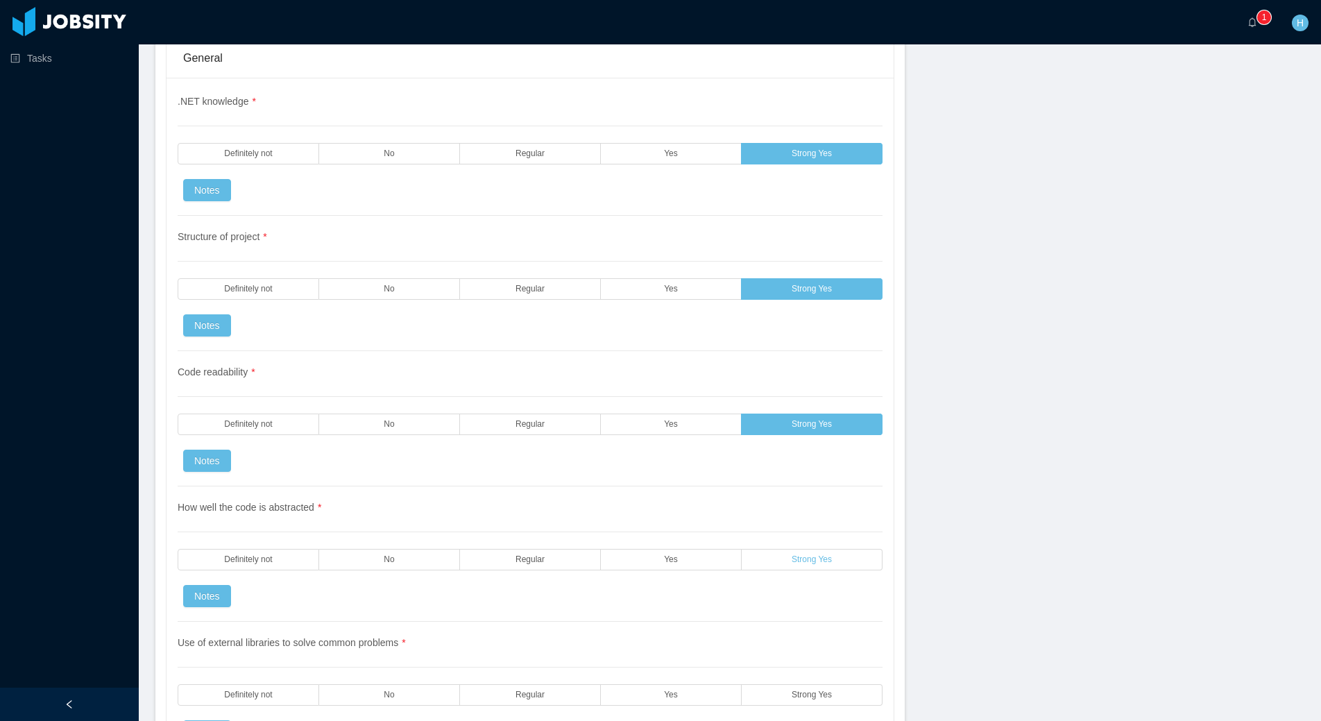
click at [792, 548] on div "How well the code is abstracted * Definitely not No Regular Yes Strong Yes Notes" at bounding box center [530, 554] width 705 height 135
click at [801, 549] on label "Strong Yes" at bounding box center [812, 560] width 141 height 22
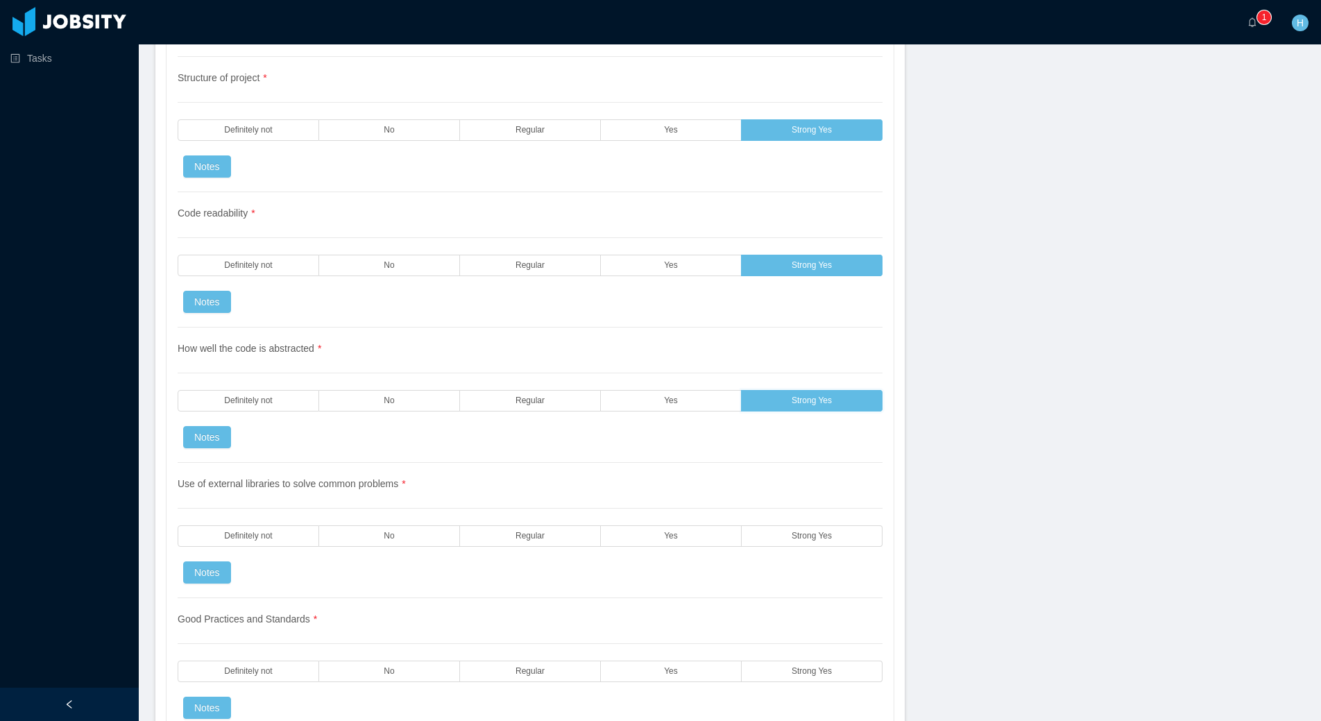
scroll to position [1319, 0]
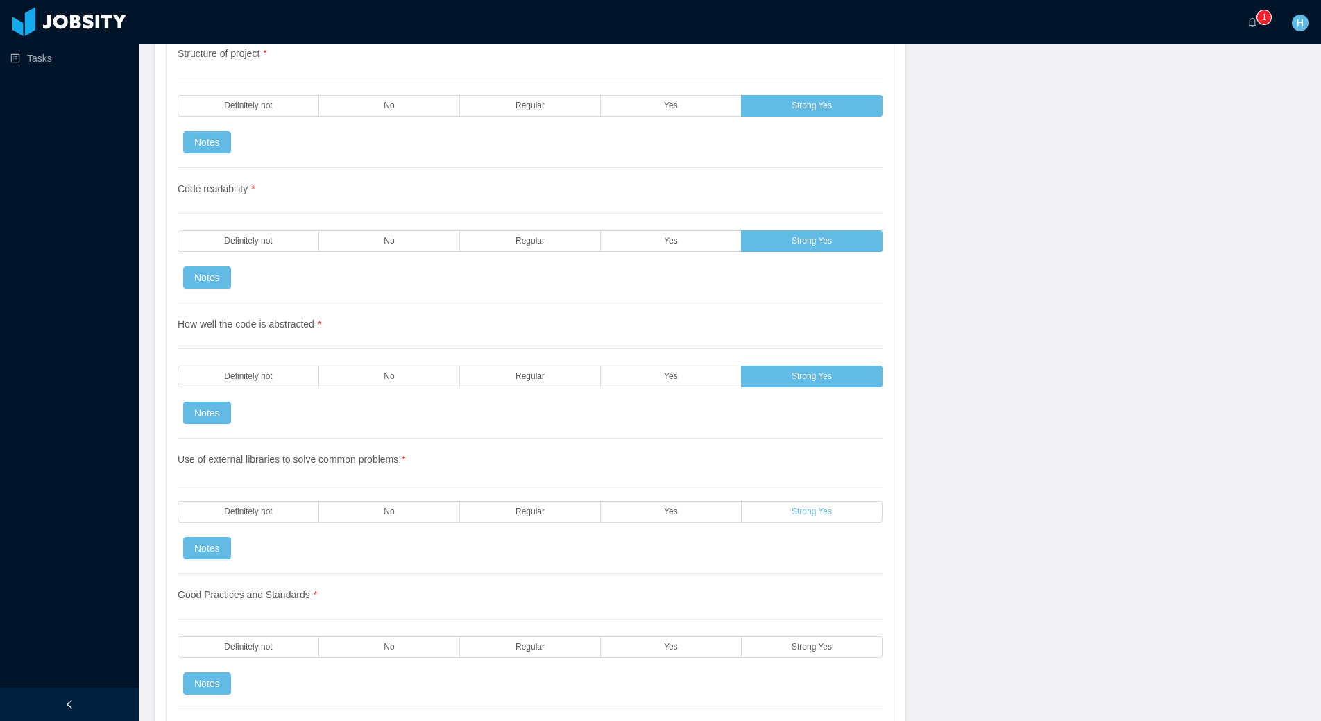
click at [800, 507] on span "Strong Yes" at bounding box center [812, 511] width 40 height 9
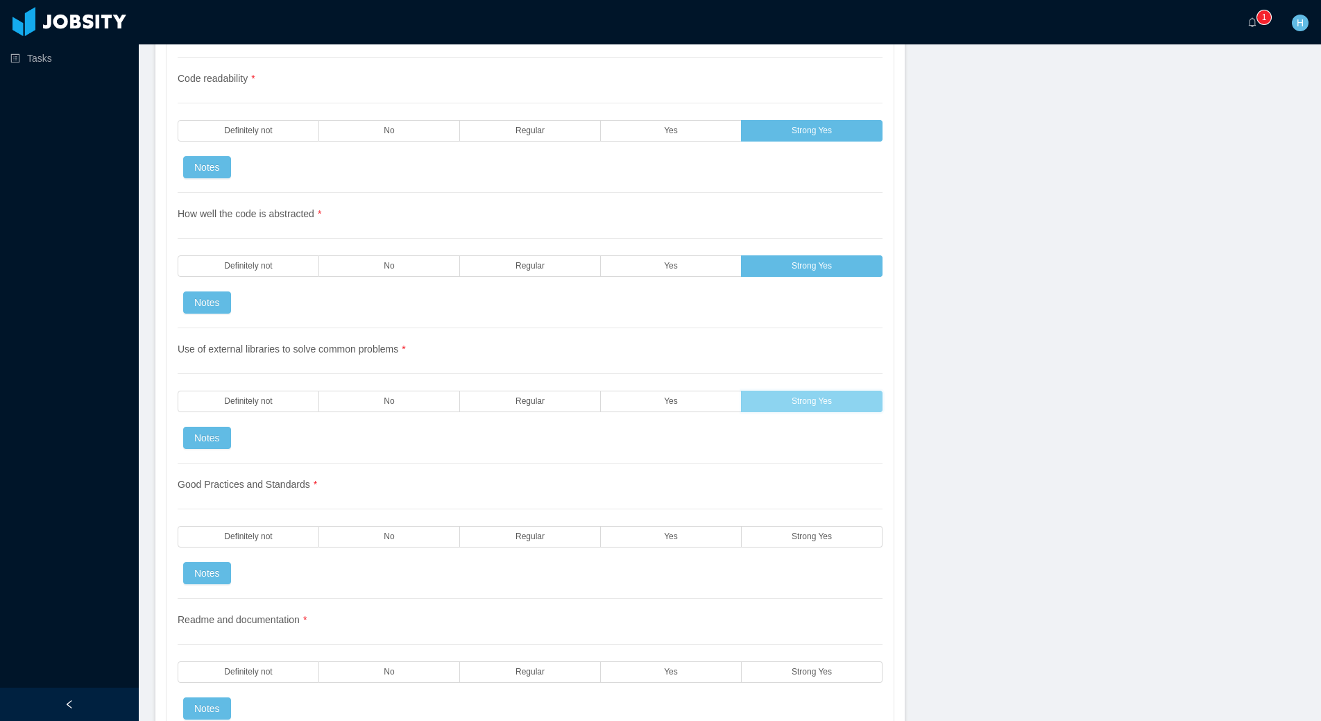
scroll to position [1482, 0]
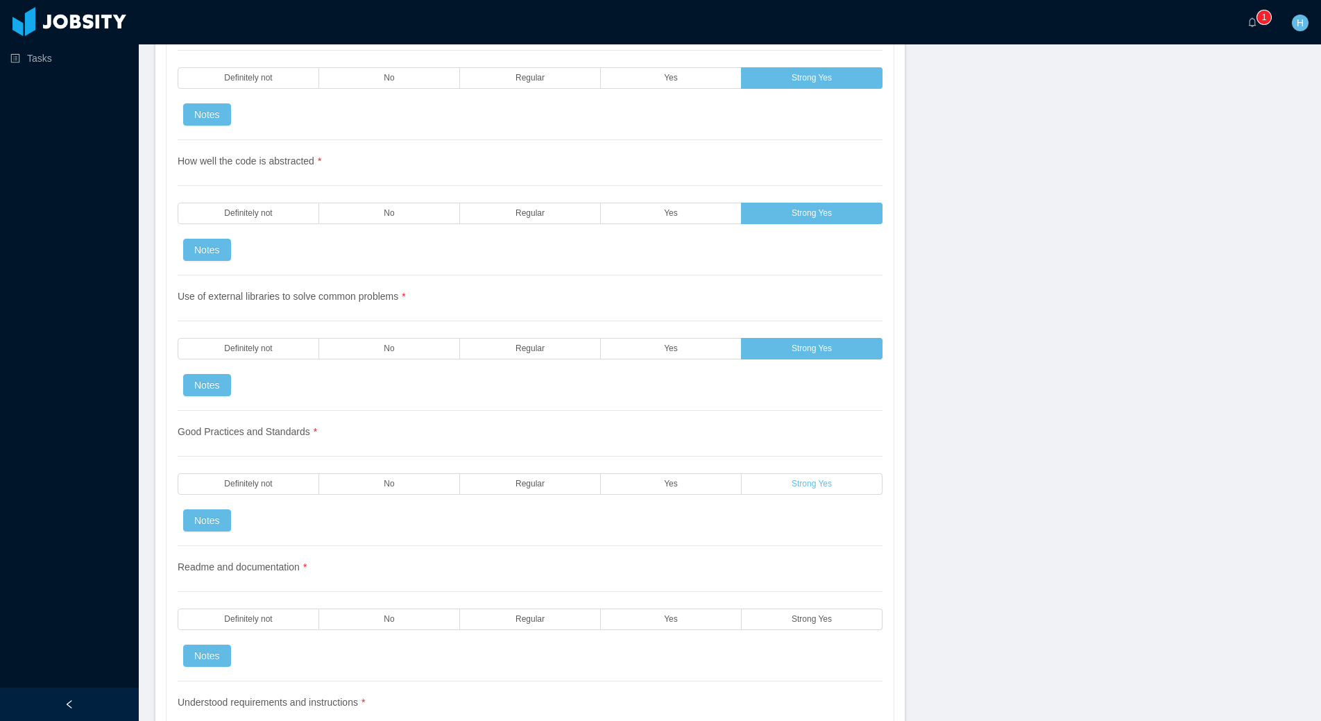
click at [812, 473] on label "Strong Yes" at bounding box center [812, 484] width 141 height 22
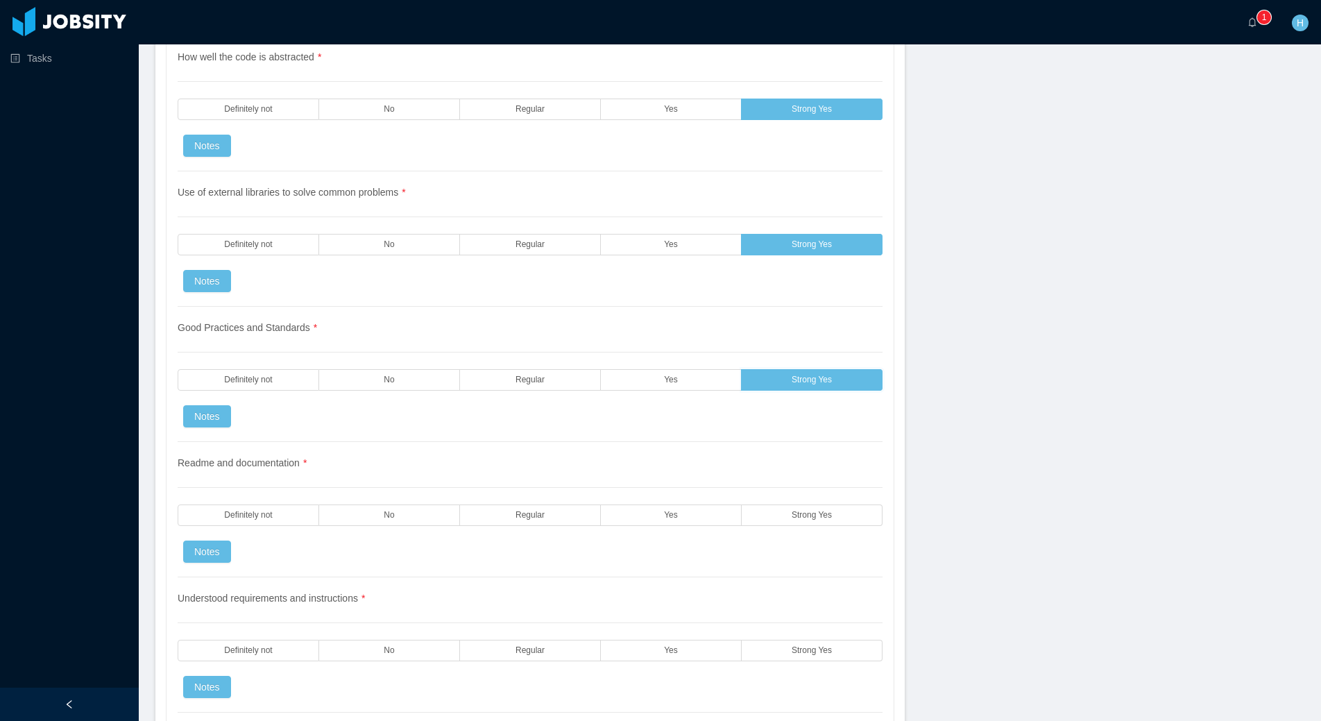
scroll to position [1596, 0]
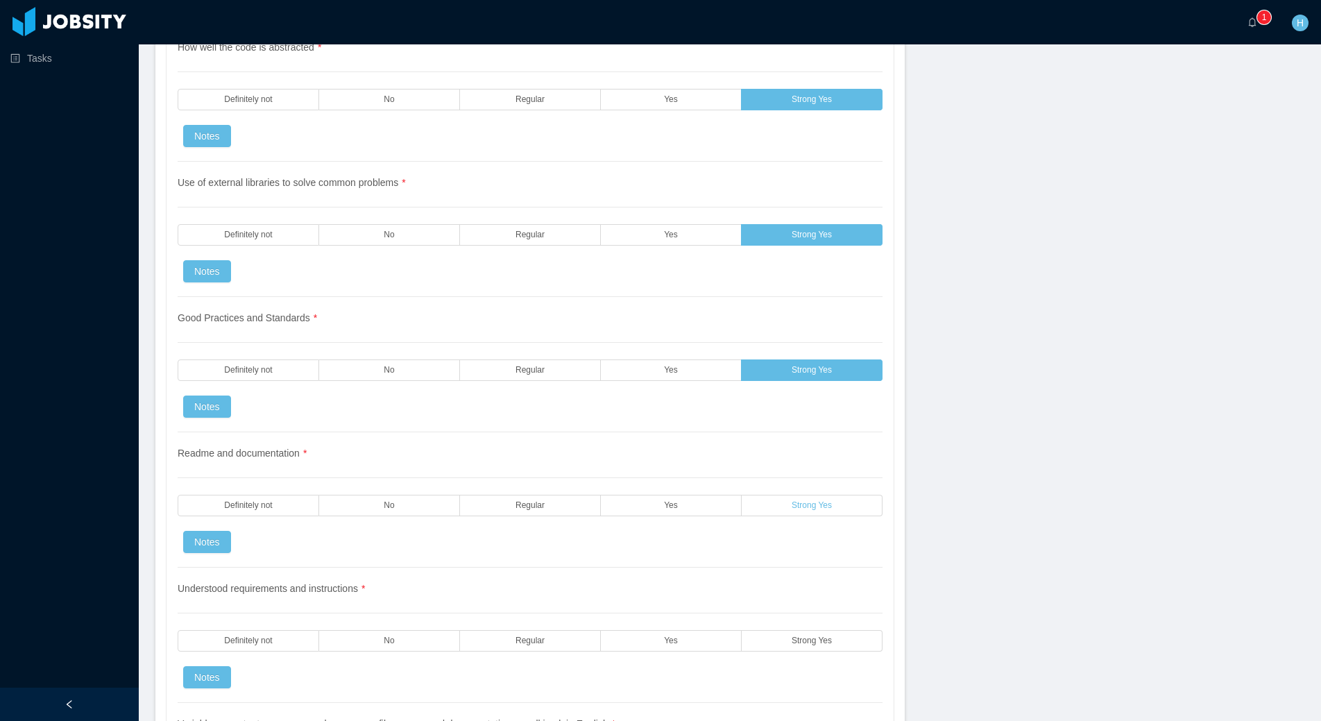
click at [813, 495] on label "Strong Yes" at bounding box center [812, 506] width 141 height 22
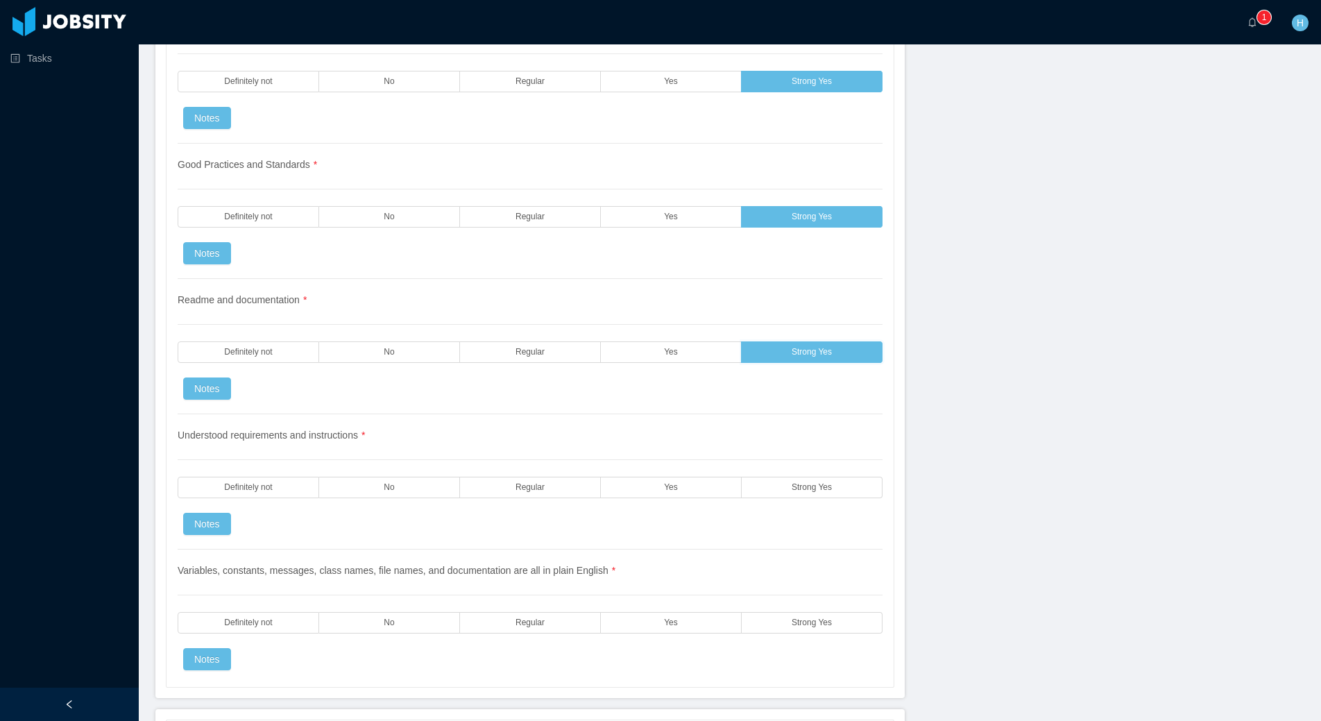
scroll to position [1825, 0]
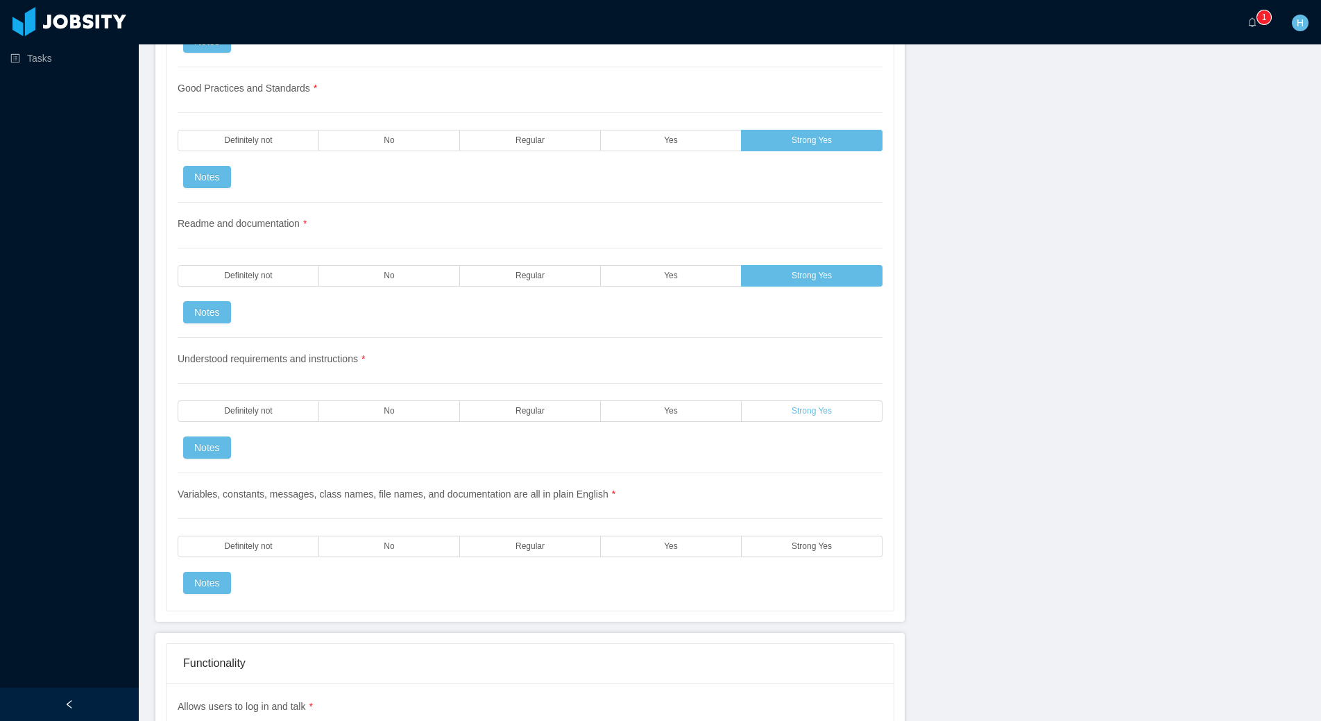
click at [824, 407] on span "Strong Yes" at bounding box center [812, 411] width 40 height 9
click at [807, 536] on label "Strong Yes" at bounding box center [812, 547] width 141 height 22
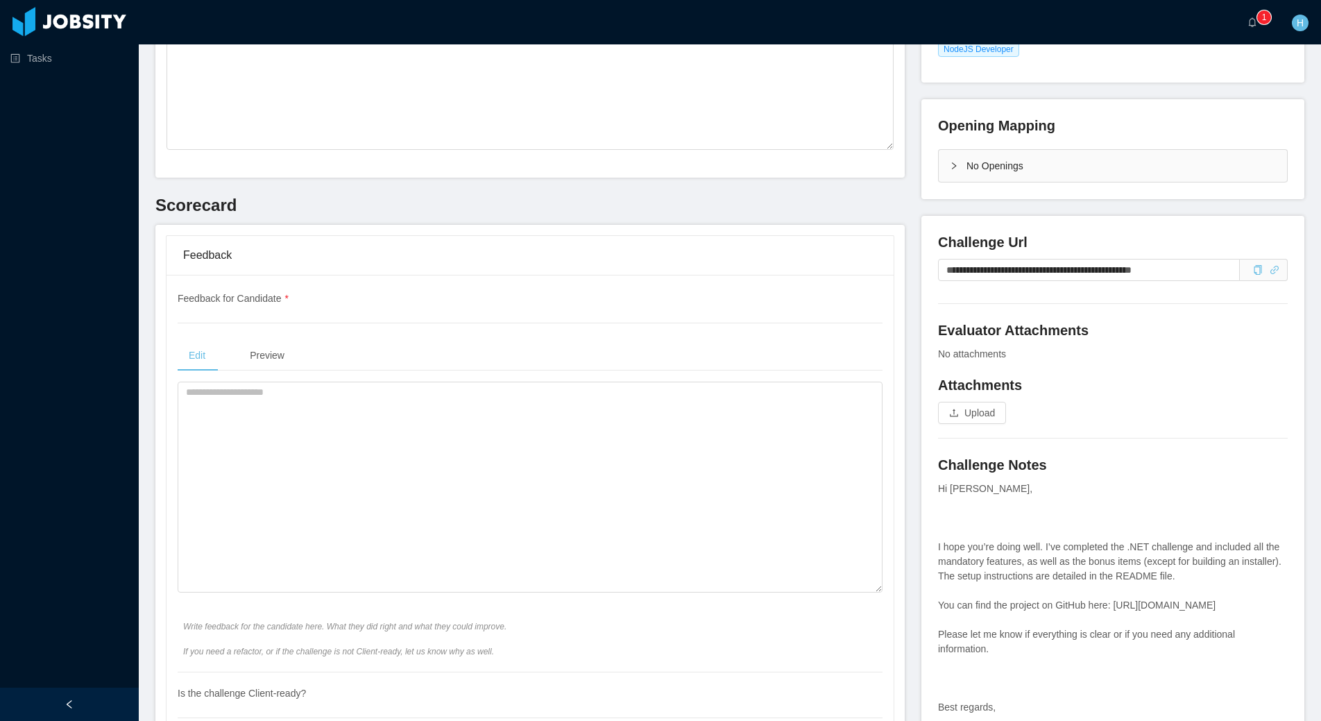
scroll to position [429, 0]
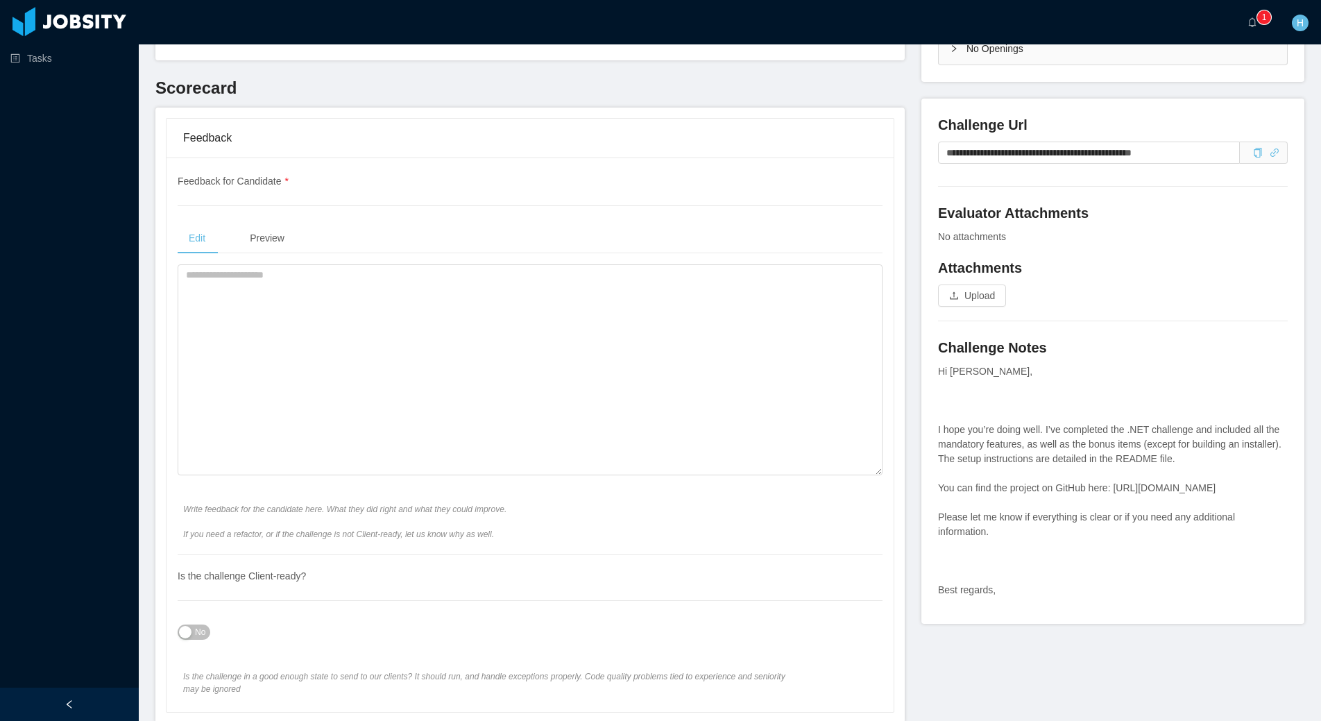
click at [206, 625] on button "No" at bounding box center [194, 632] width 33 height 15
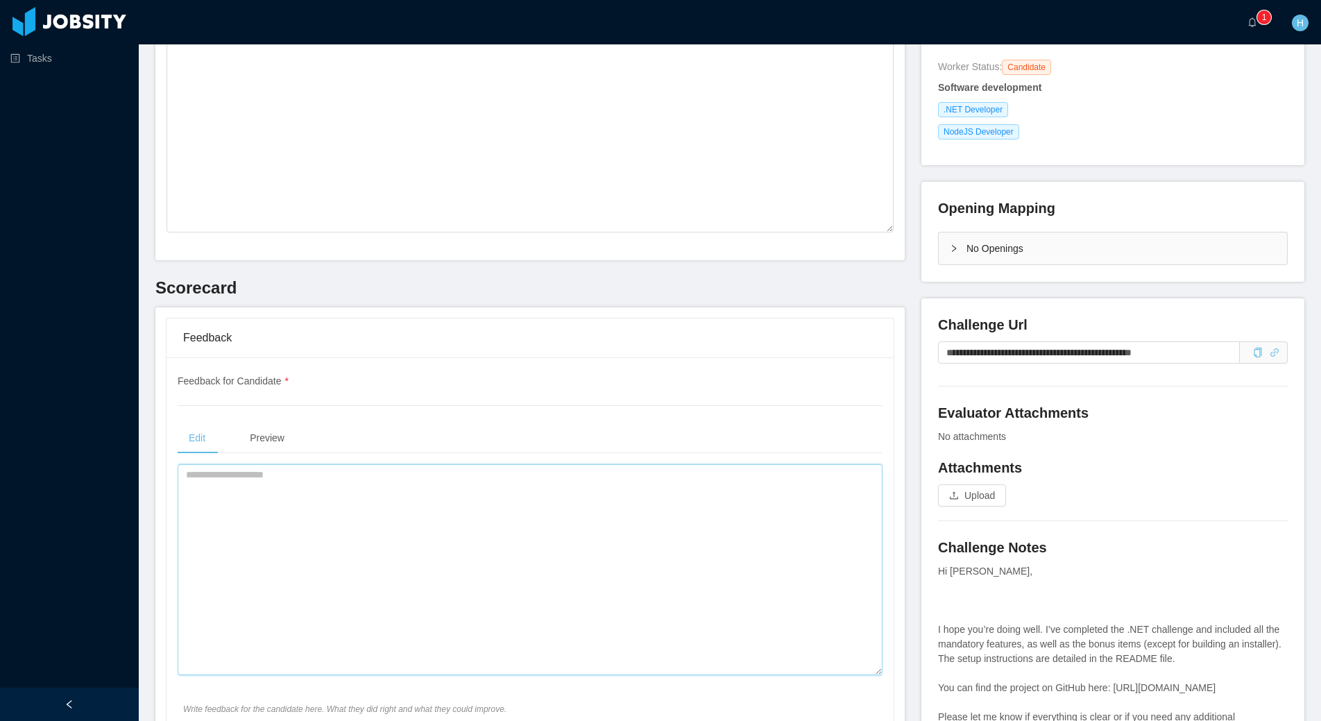
click at [381, 547] on textarea at bounding box center [530, 569] width 705 height 211
click at [288, 496] on textarea "**********" at bounding box center [528, 569] width 700 height 211
paste textarea "**********"
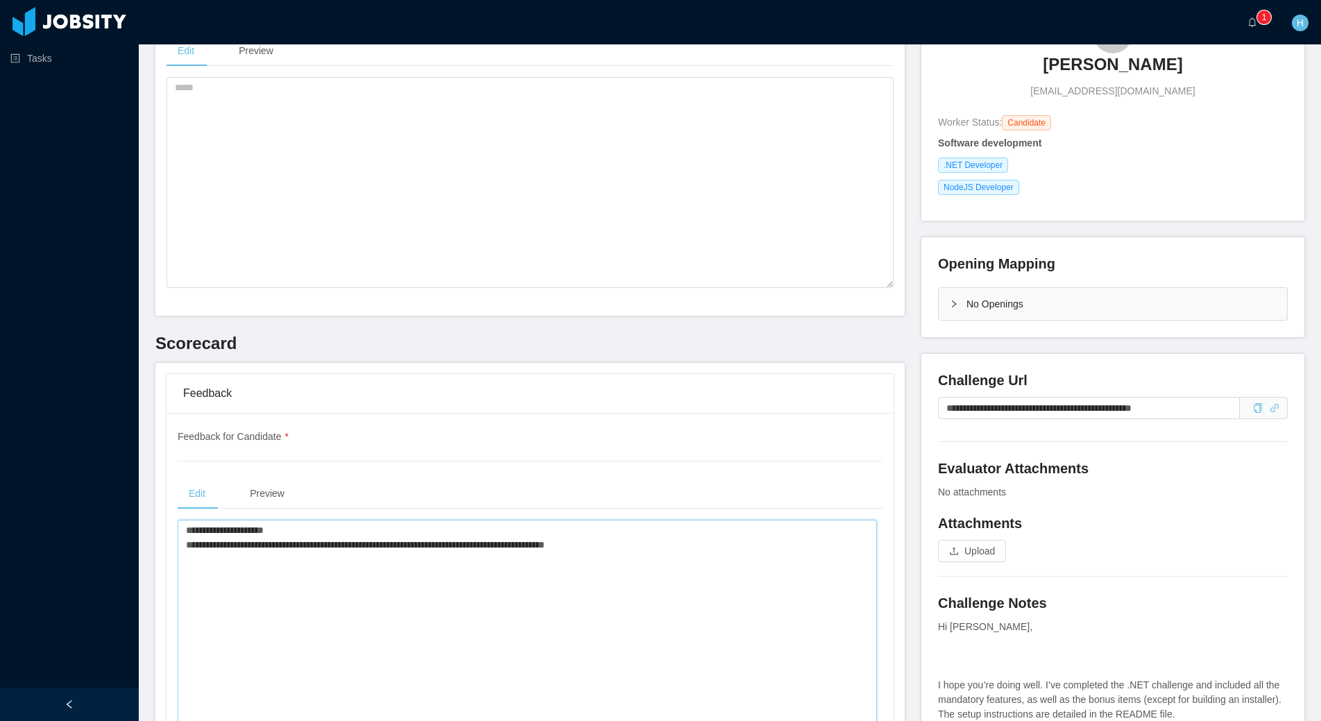
scroll to position [0, 0]
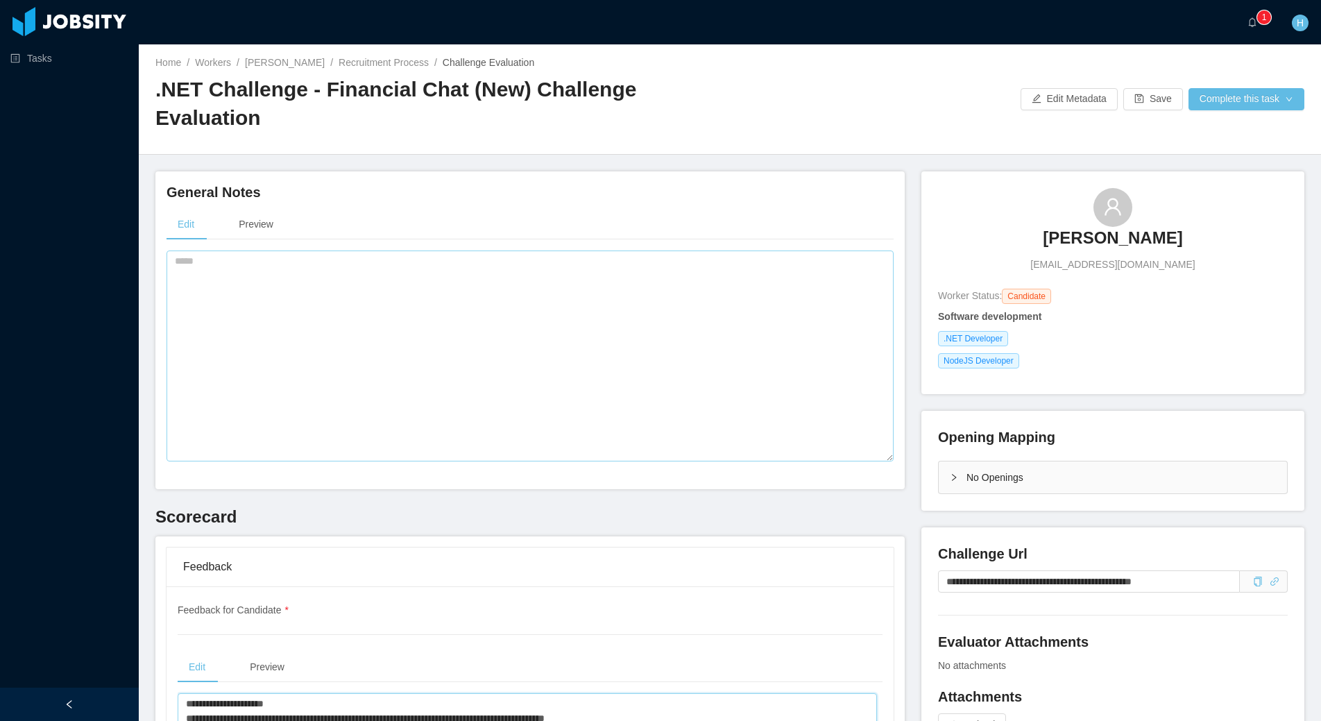
type textarea "**********"
click at [486, 380] on textarea at bounding box center [530, 356] width 727 height 211
paste textarea "**********"
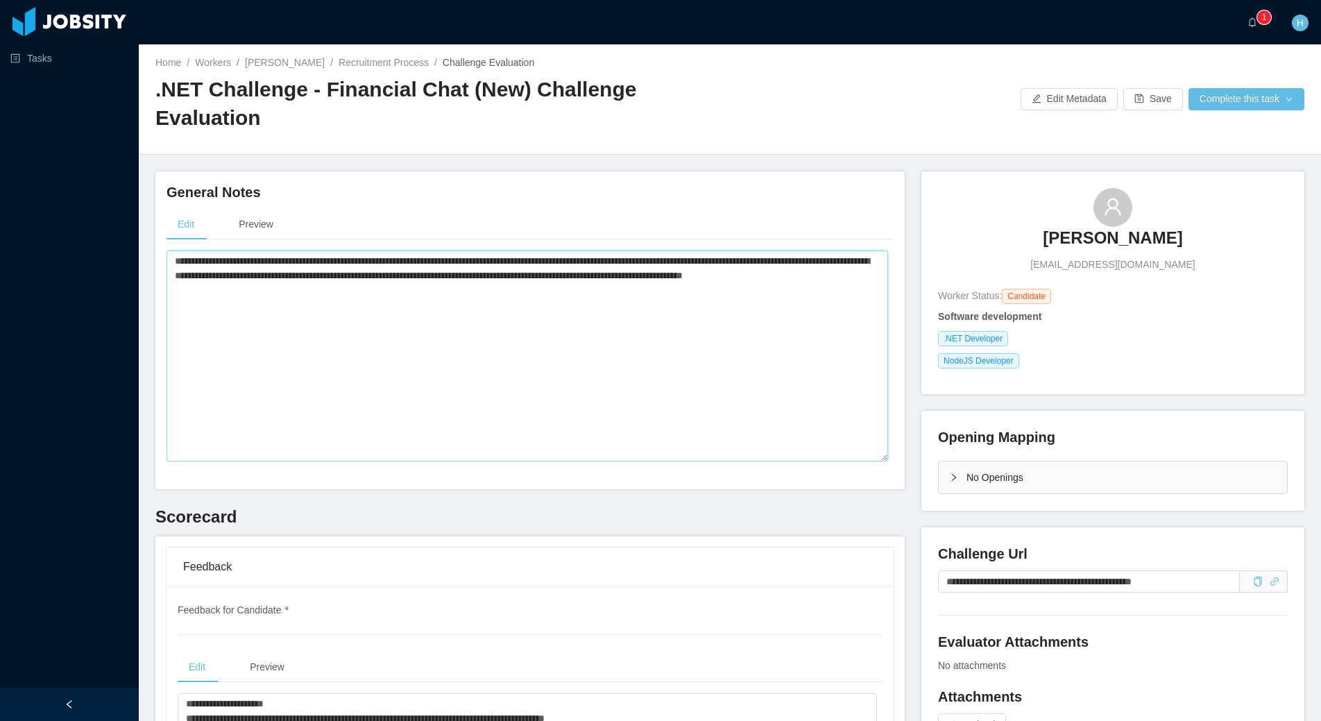
drag, startPoint x: 376, startPoint y: 236, endPoint x: 575, endPoint y: 232, distance: 199.2
click at [575, 251] on textarea "**********" at bounding box center [528, 356] width 722 height 211
drag, startPoint x: 226, startPoint y: 251, endPoint x: 333, endPoint y: 230, distance: 108.9
click at [333, 251] on textarea "**********" at bounding box center [528, 356] width 722 height 211
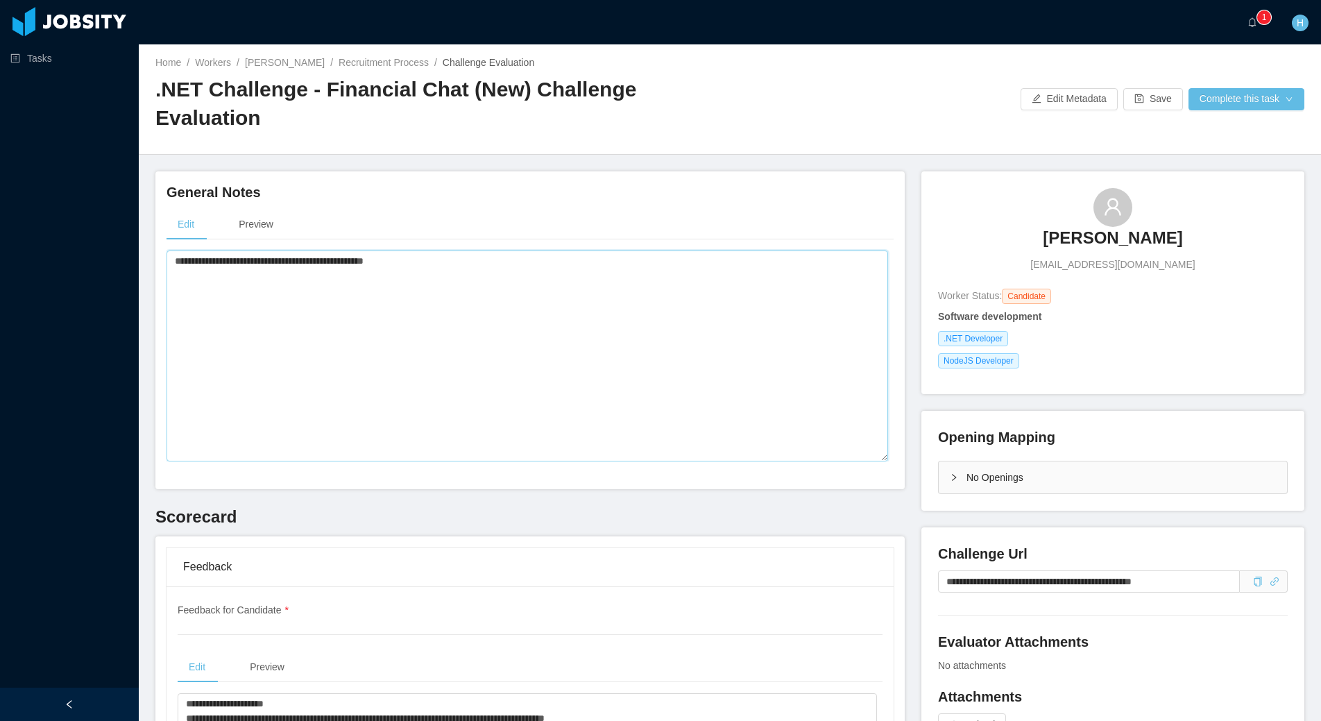
paste textarea "**********"
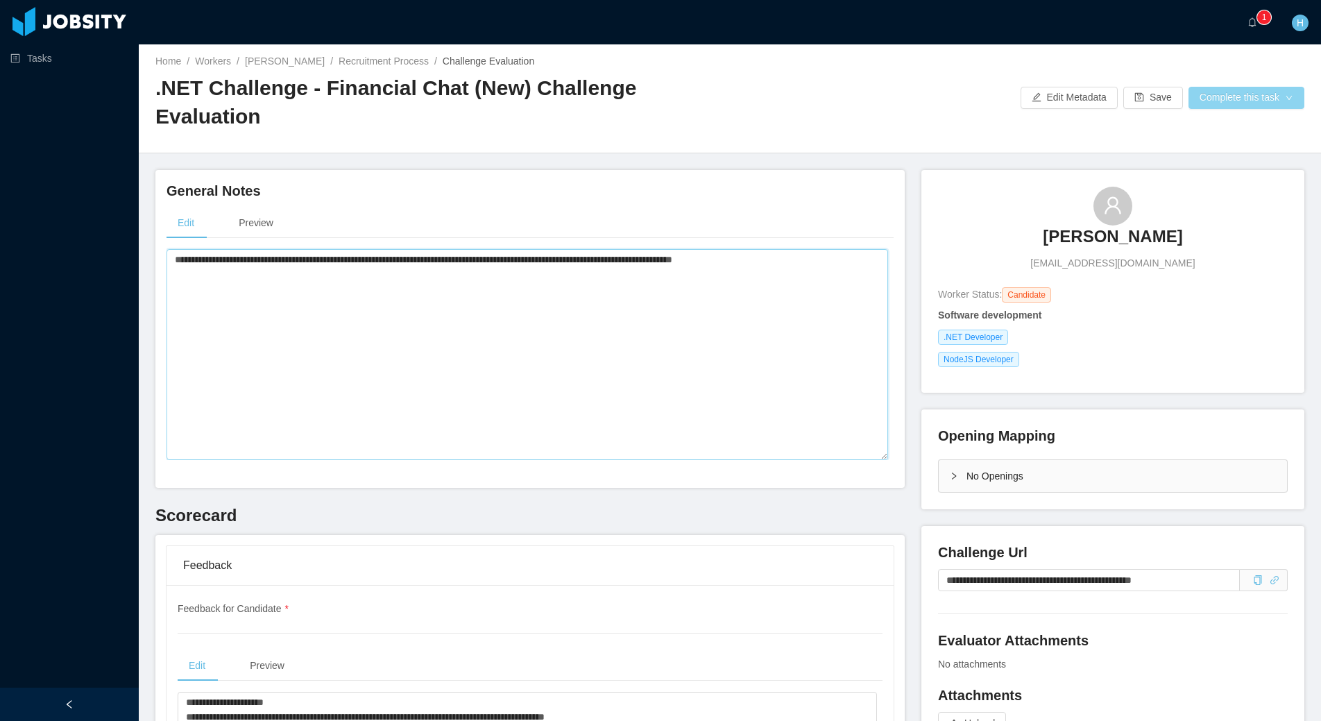
type textarea "**********"
drag, startPoint x: 1228, startPoint y: 79, endPoint x: 1217, endPoint y: 92, distance: 17.2
click at [1228, 87] on button "Complete this task" at bounding box center [1247, 98] width 116 height 22
click at [945, 352] on span "NodeJS Developer" at bounding box center [978, 359] width 81 height 15
click at [746, 332] on textarea "**********" at bounding box center [528, 354] width 722 height 211
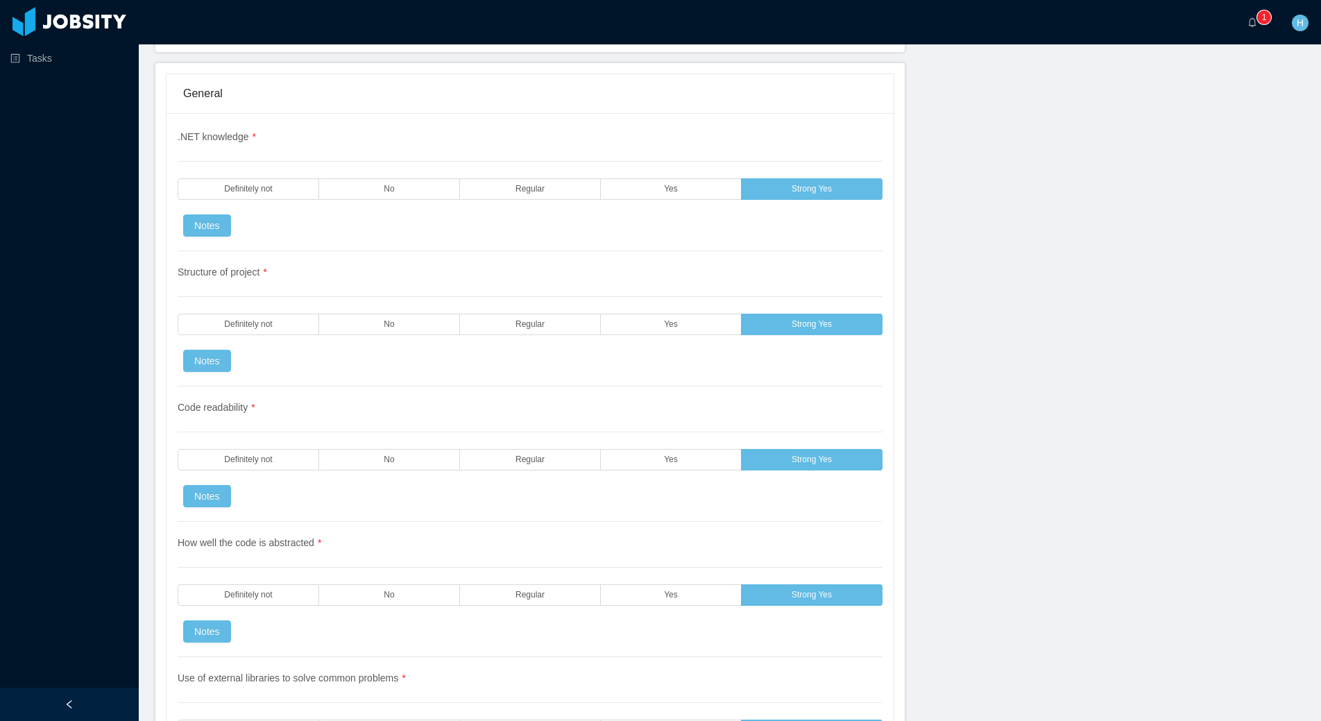
scroll to position [0, 0]
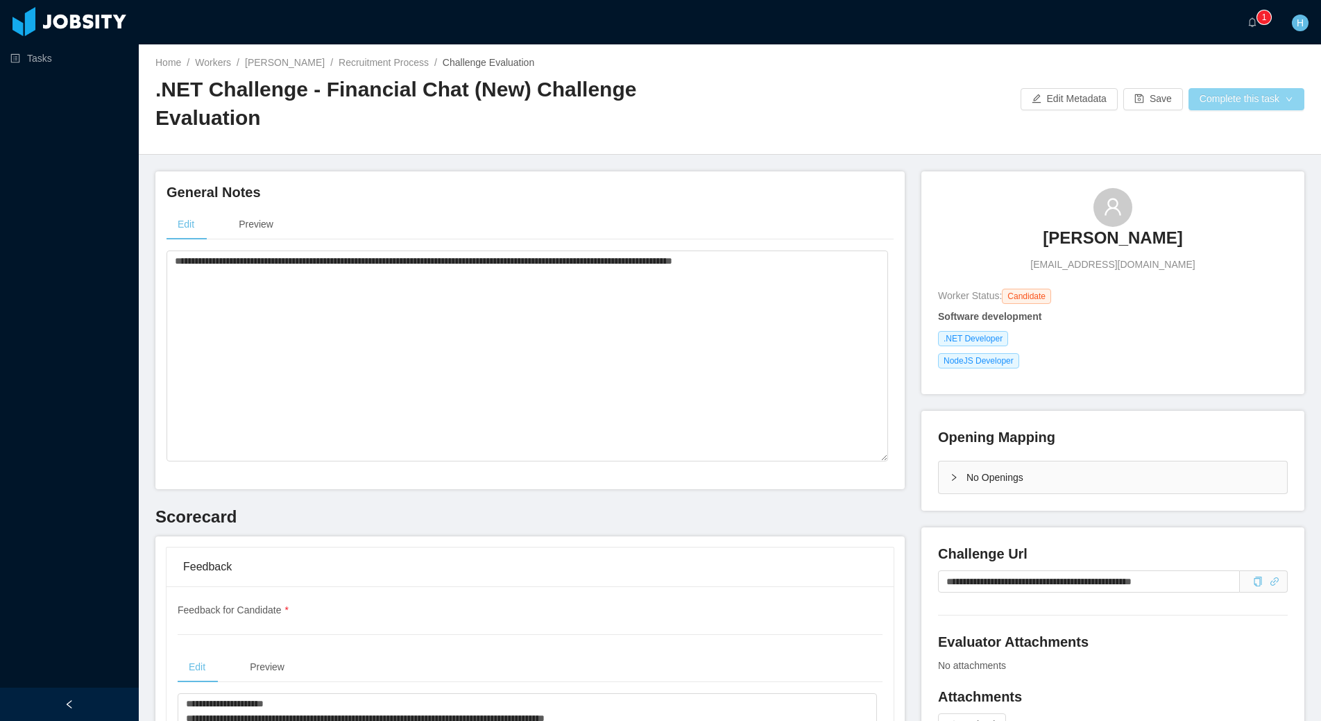
click at [1252, 88] on button "Complete this task" at bounding box center [1247, 99] width 116 height 22
click at [1237, 124] on button "Save Evaluation" at bounding box center [1237, 116] width 108 height 22
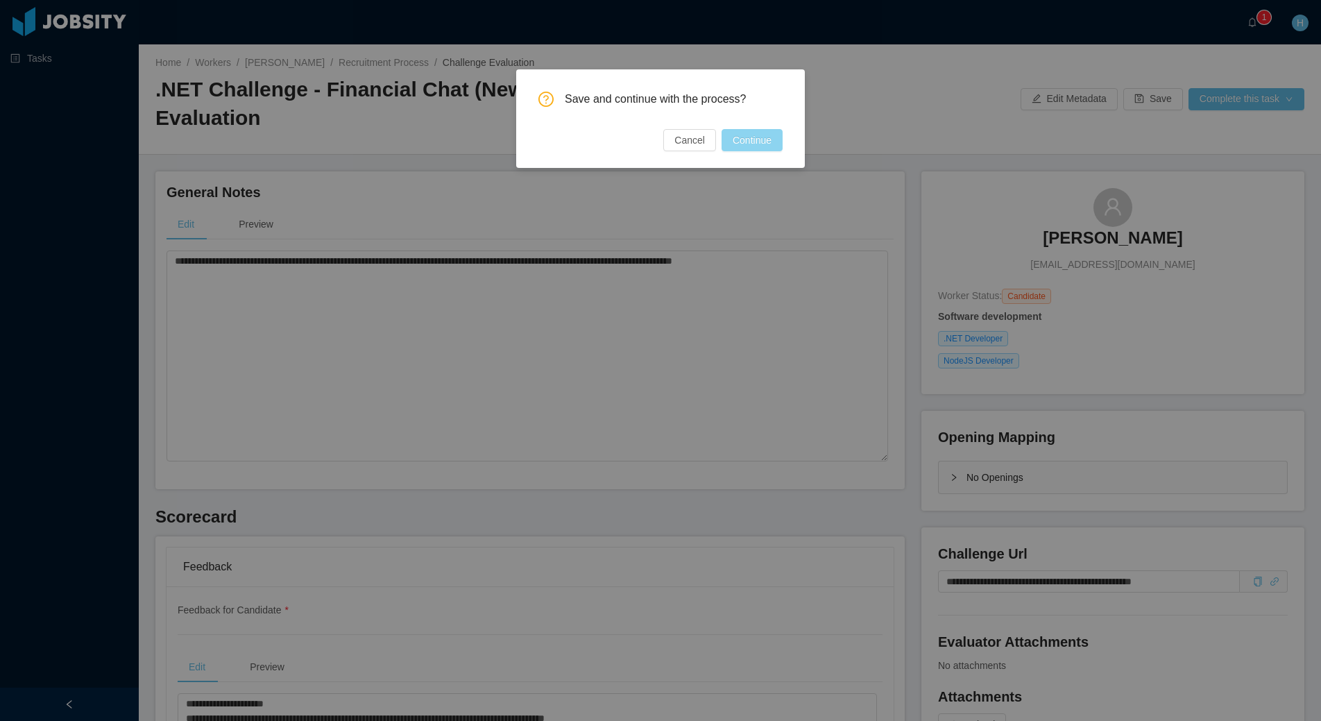
click at [730, 137] on button "Continue" at bounding box center [752, 140] width 61 height 22
